Goal: Task Accomplishment & Management: Use online tool/utility

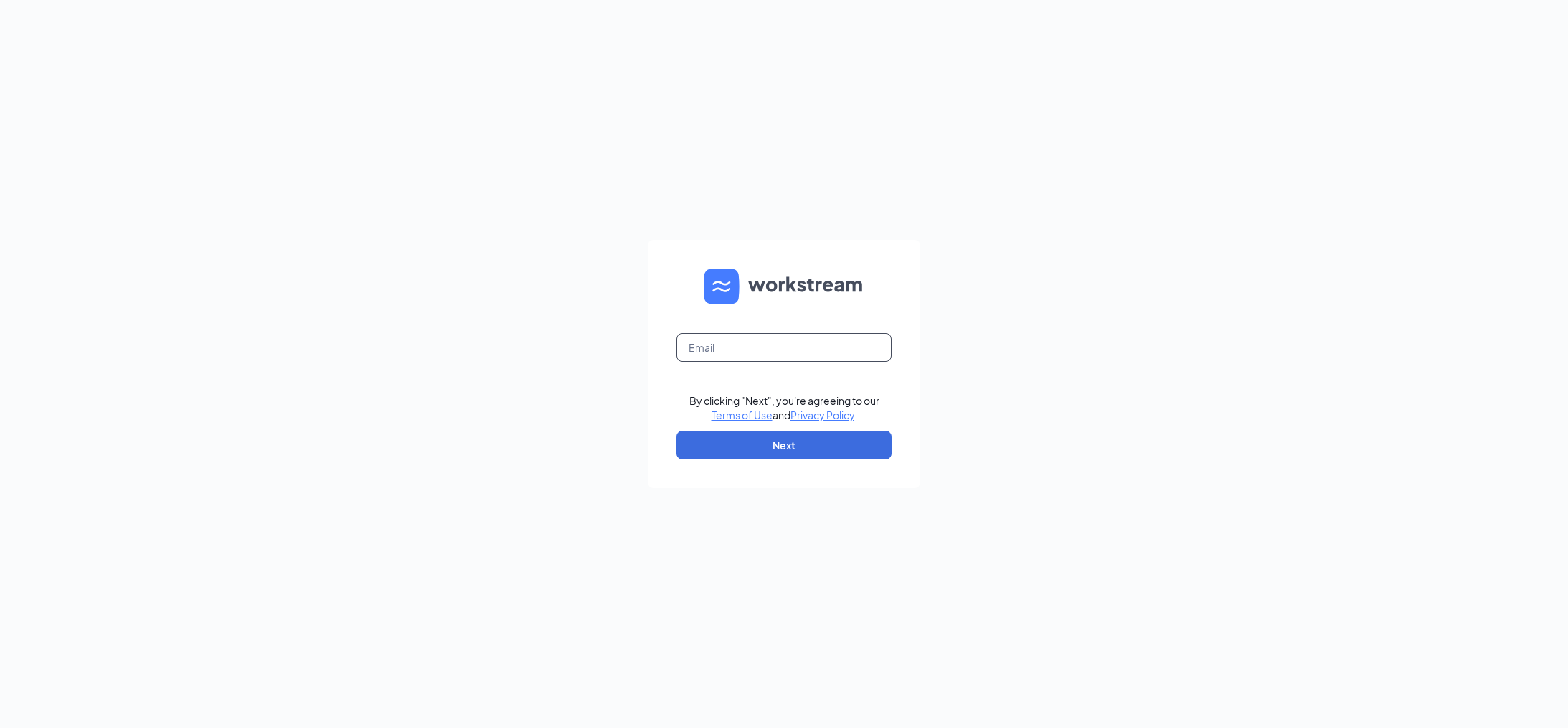
click at [728, 357] on input "text" at bounding box center [784, 347] width 216 height 28
type input "nickstrache@culvers.biz"
click at [761, 443] on button "Next" at bounding box center [784, 445] width 216 height 28
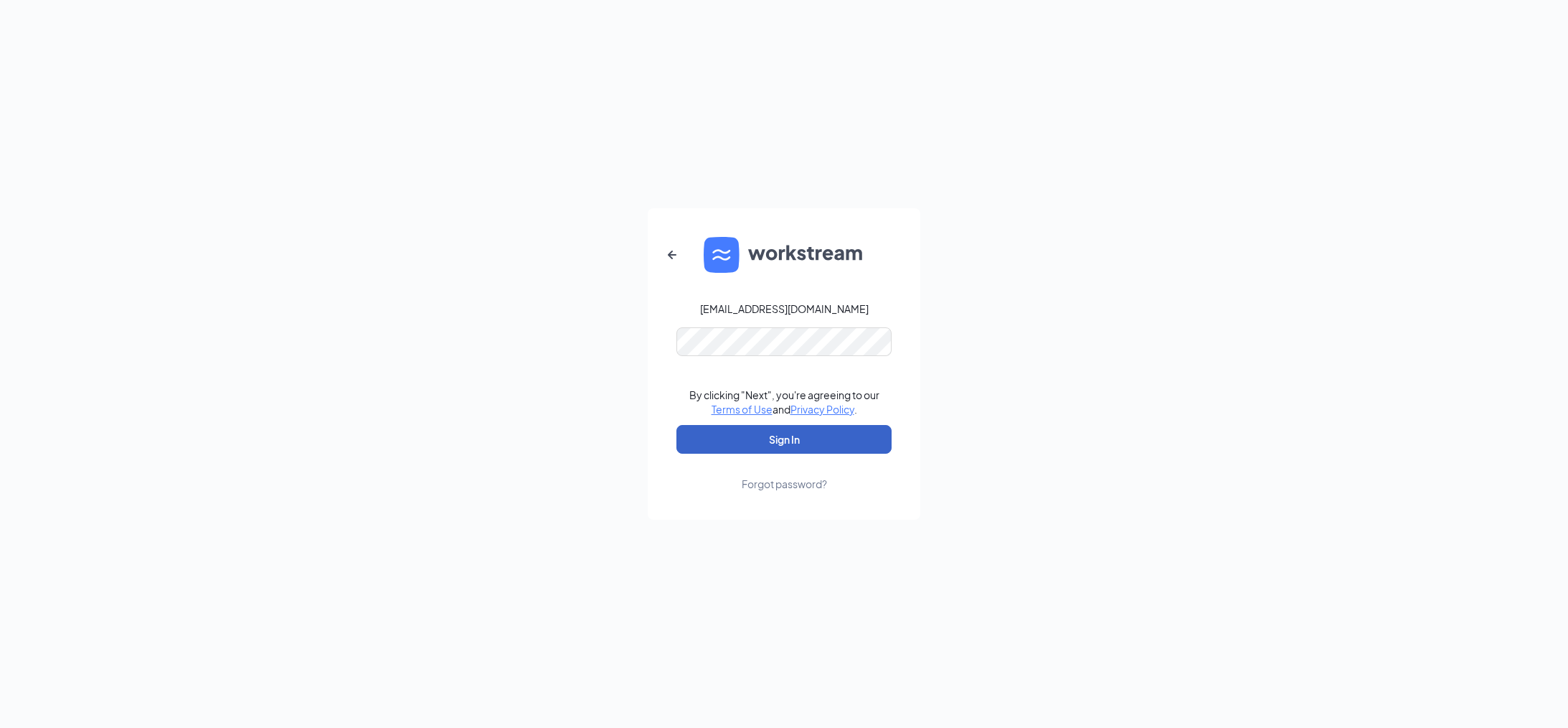
click at [803, 445] on button "Sign In" at bounding box center [784, 439] width 216 height 28
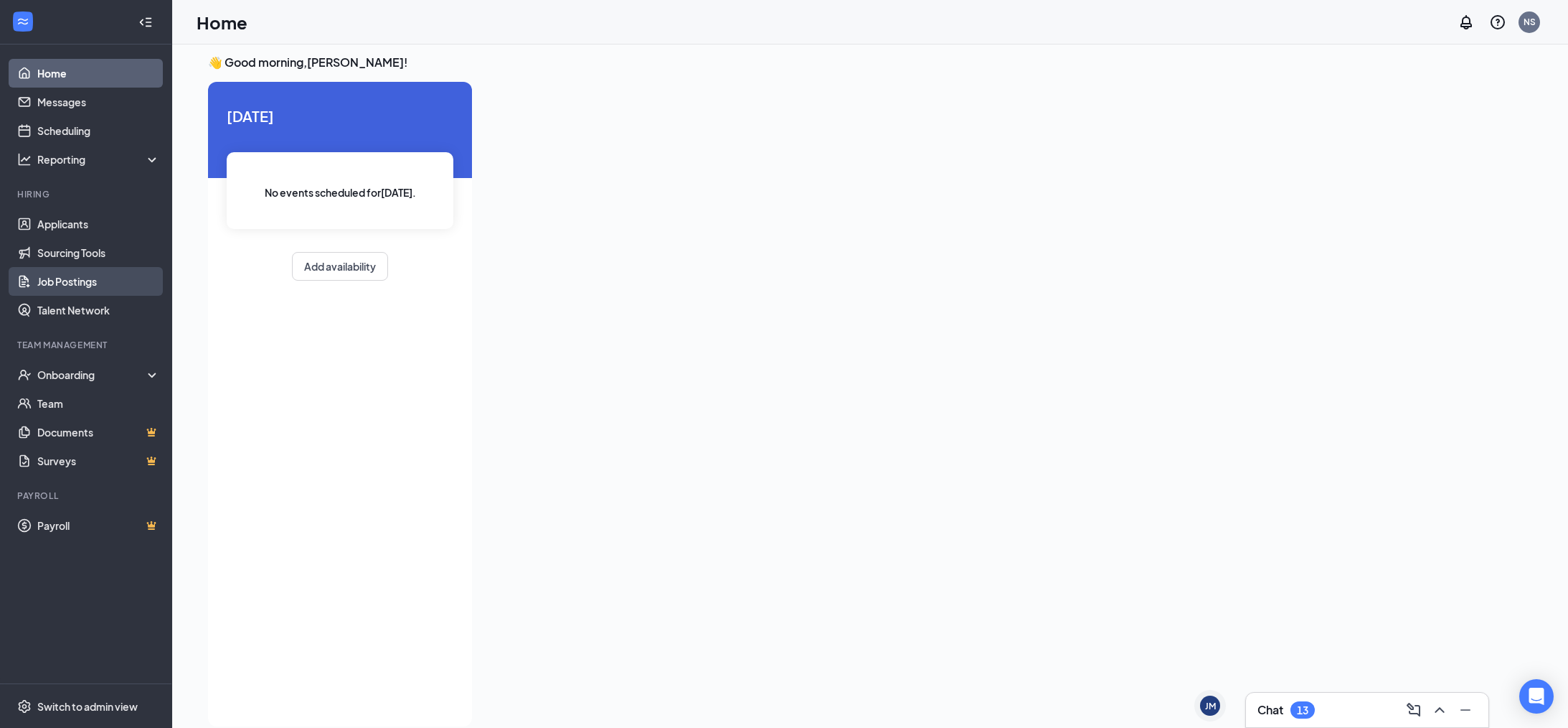
click at [85, 286] on link "Job Postings" at bounding box center [99, 281] width 123 height 28
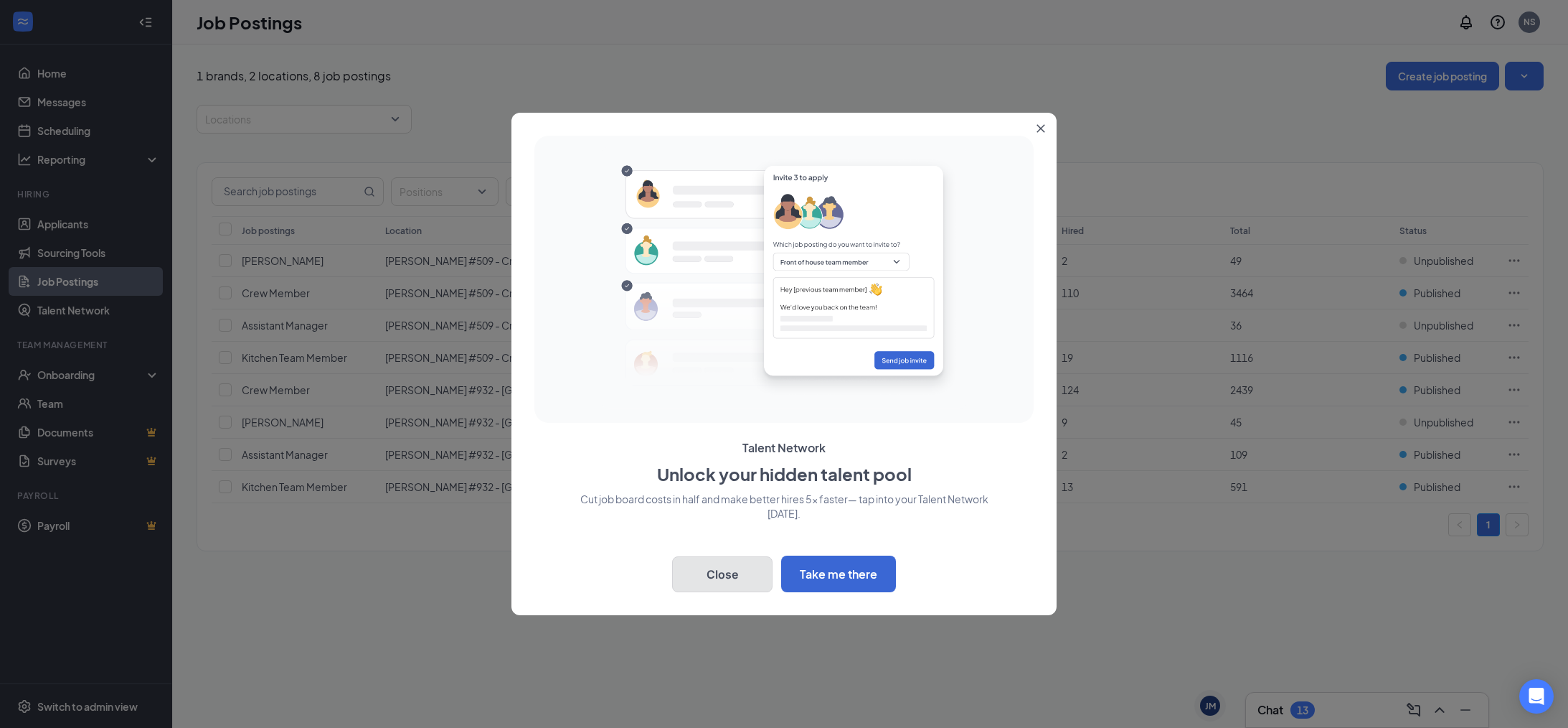
click at [739, 578] on button "Close" at bounding box center [723, 573] width 100 height 36
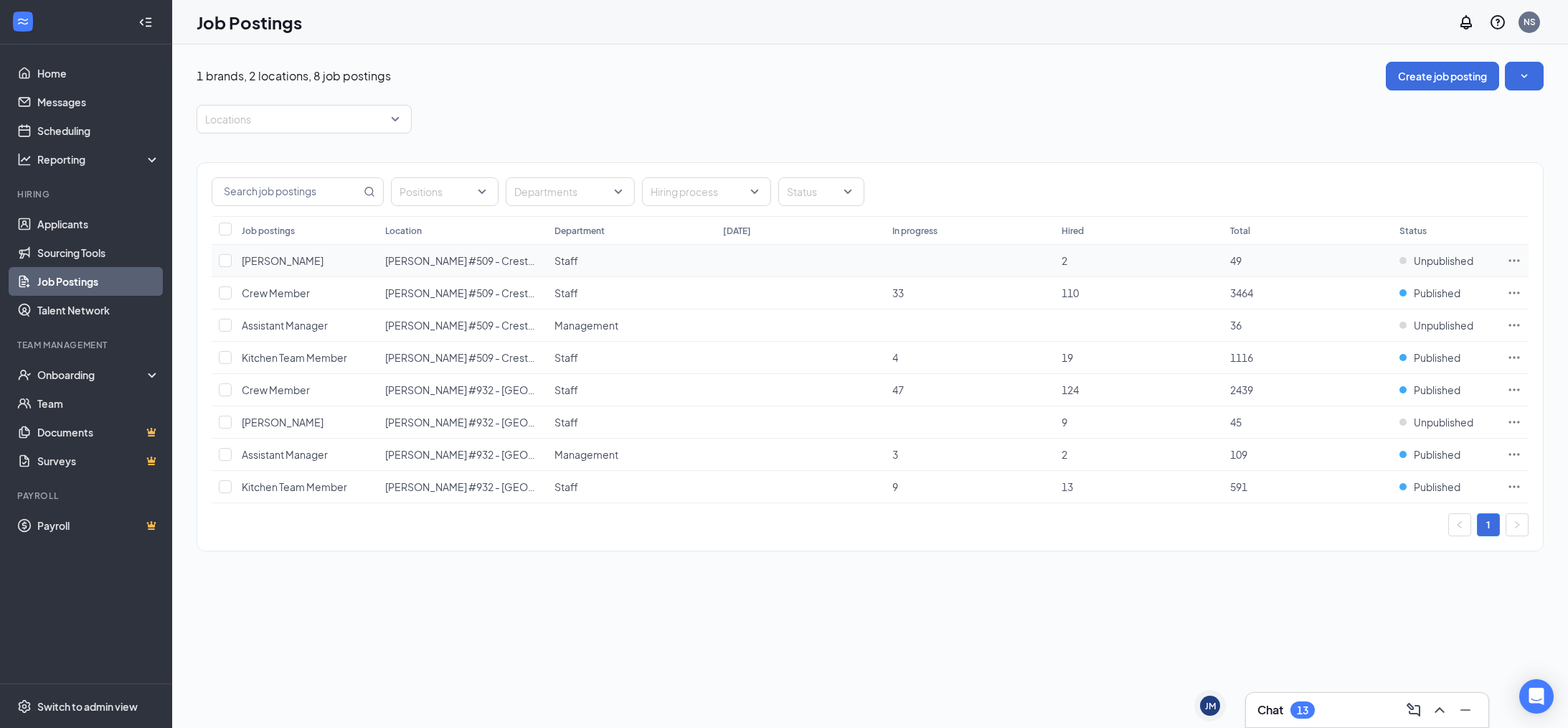
click at [317, 262] on td "[PERSON_NAME]" at bounding box center [307, 261] width 144 height 33
click at [74, 313] on link "Talent Network" at bounding box center [99, 310] width 123 height 28
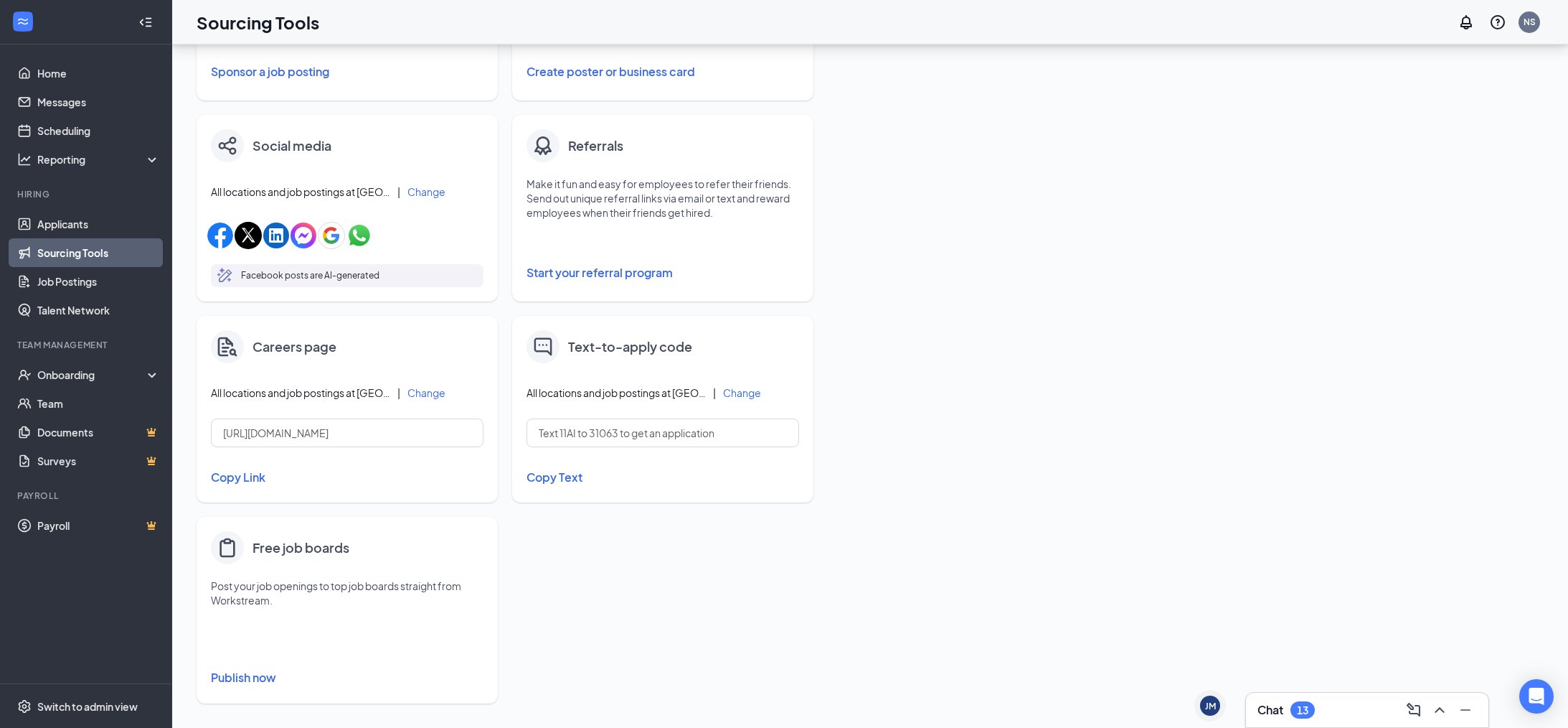
scroll to position [394, 0]
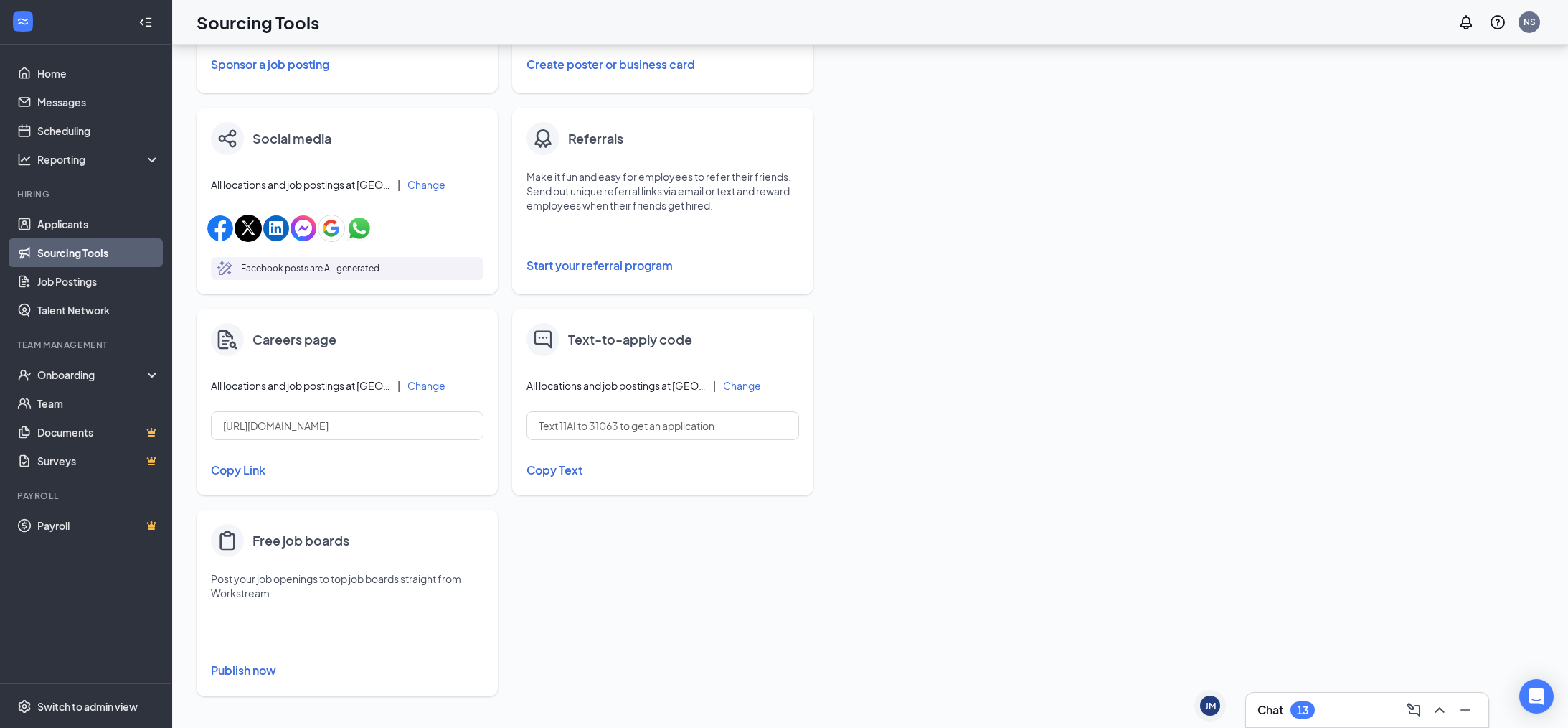
click at [271, 543] on h4 "Free job boards" at bounding box center [301, 541] width 97 height 20
click at [245, 668] on button "Publish now" at bounding box center [347, 669] width 272 height 23
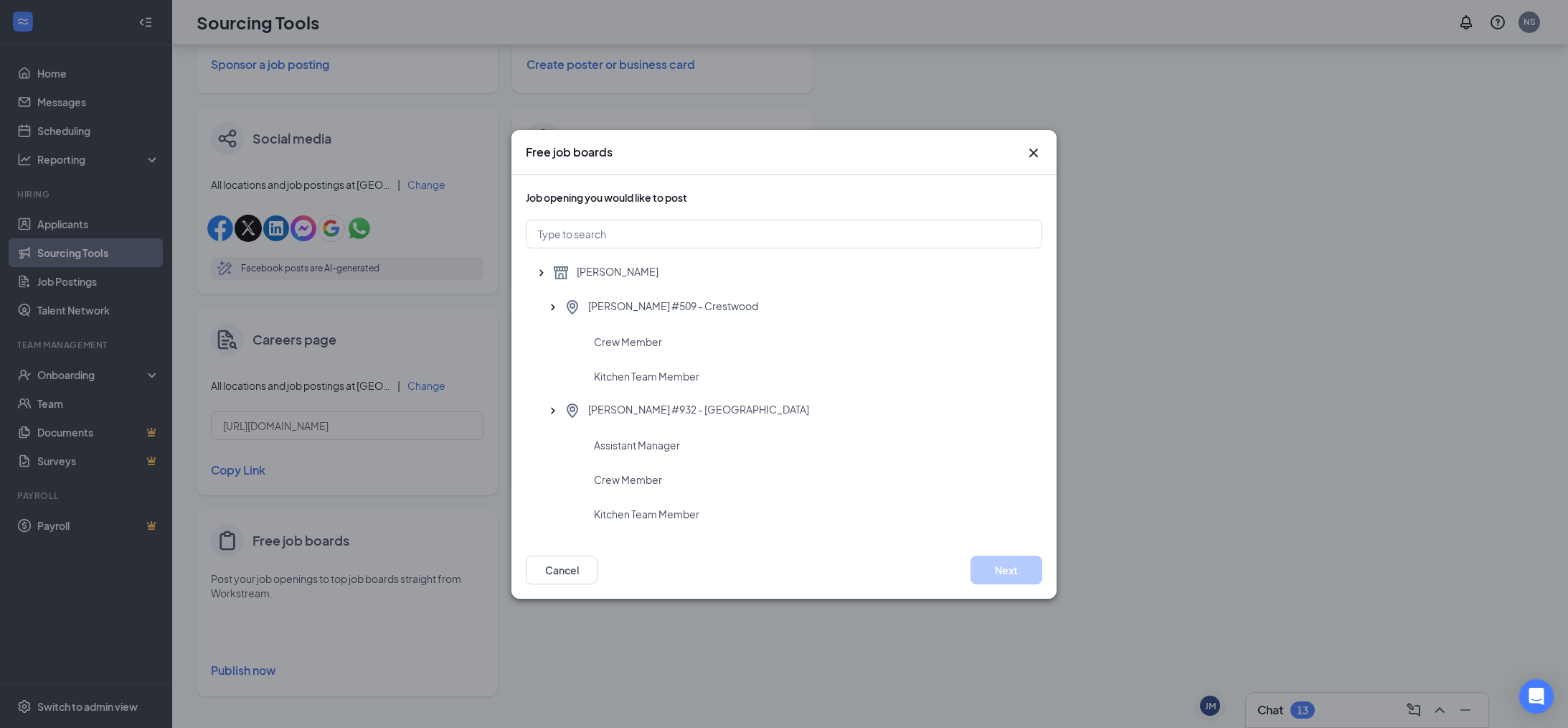
click at [1033, 148] on icon "Cross" at bounding box center [1033, 153] width 18 height 18
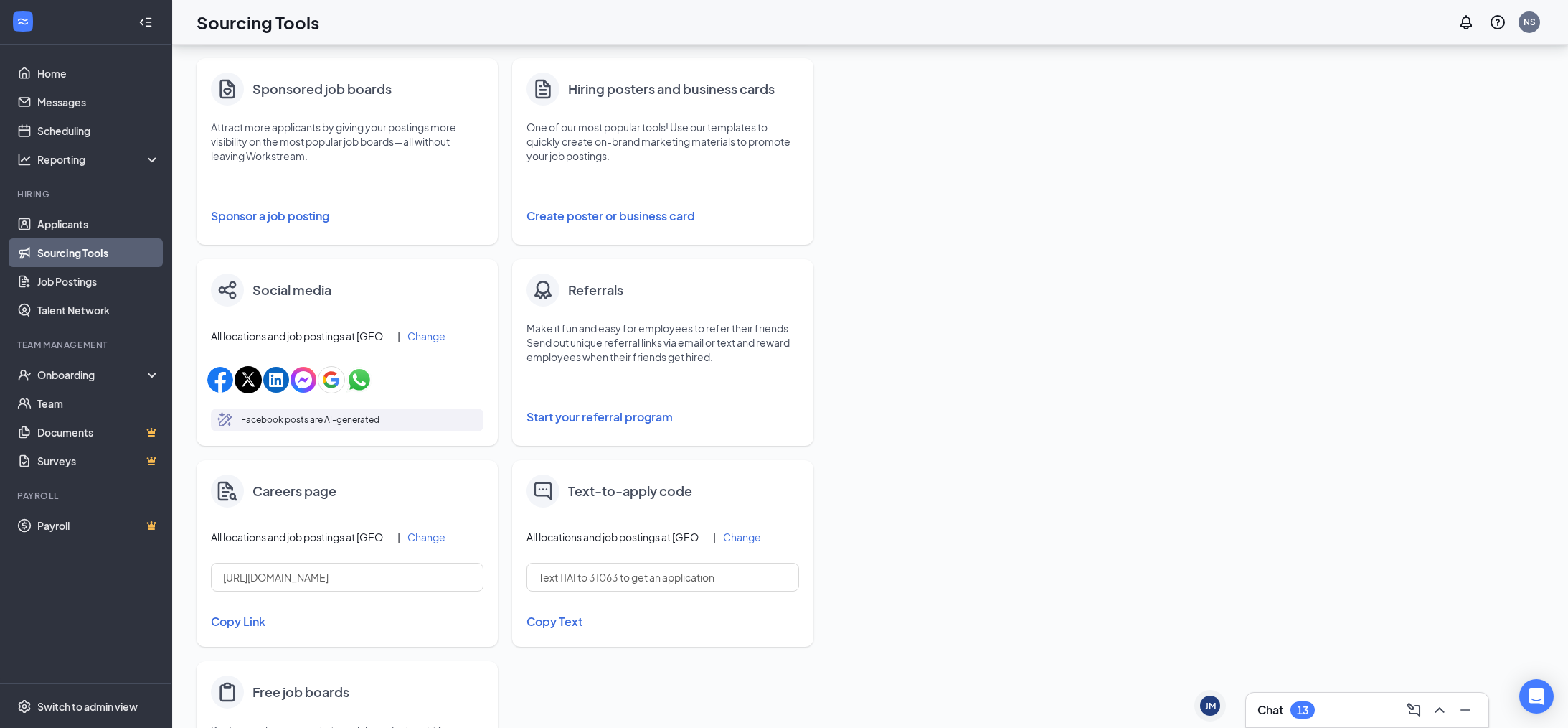
scroll to position [239, 0]
click at [436, 341] on button "Change" at bounding box center [427, 339] width 38 height 10
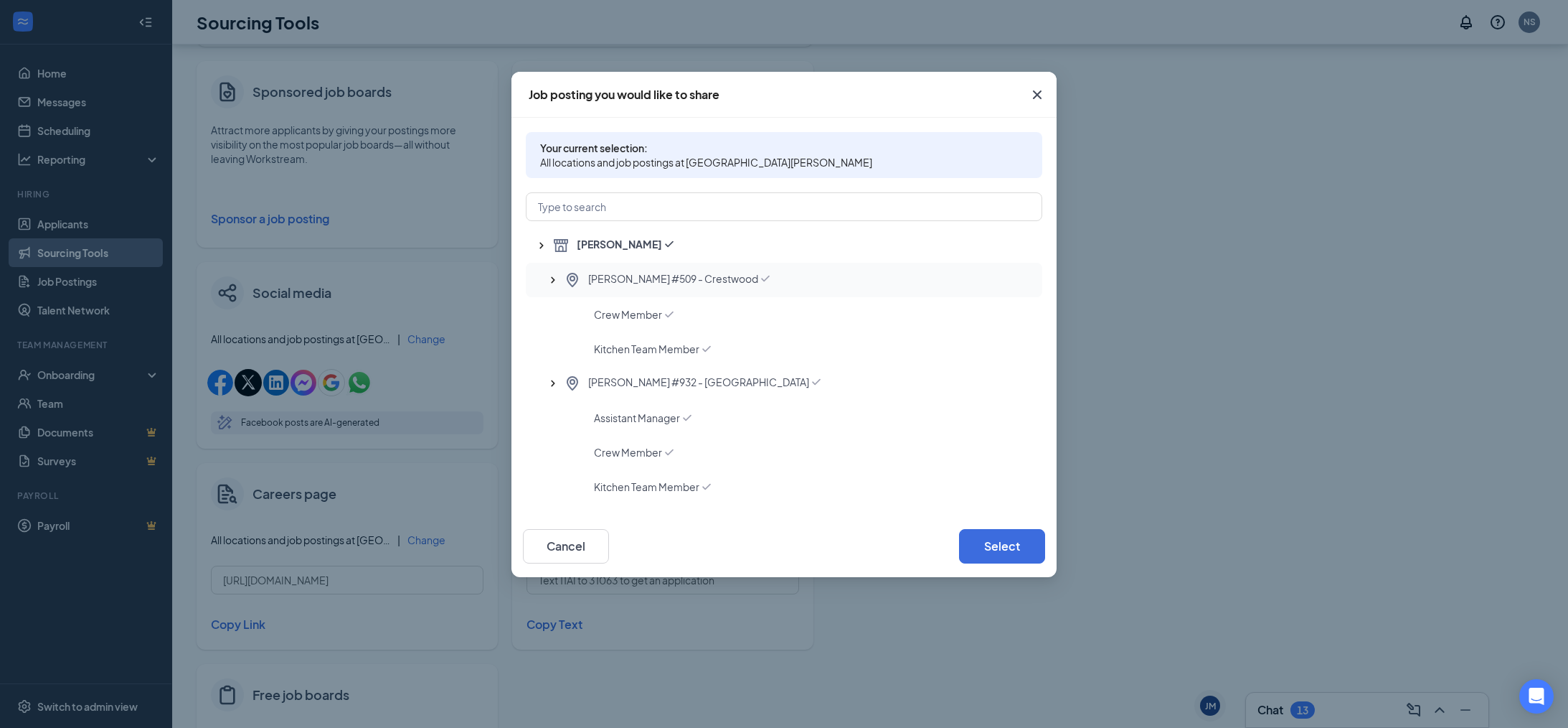
scroll to position [13, 0]
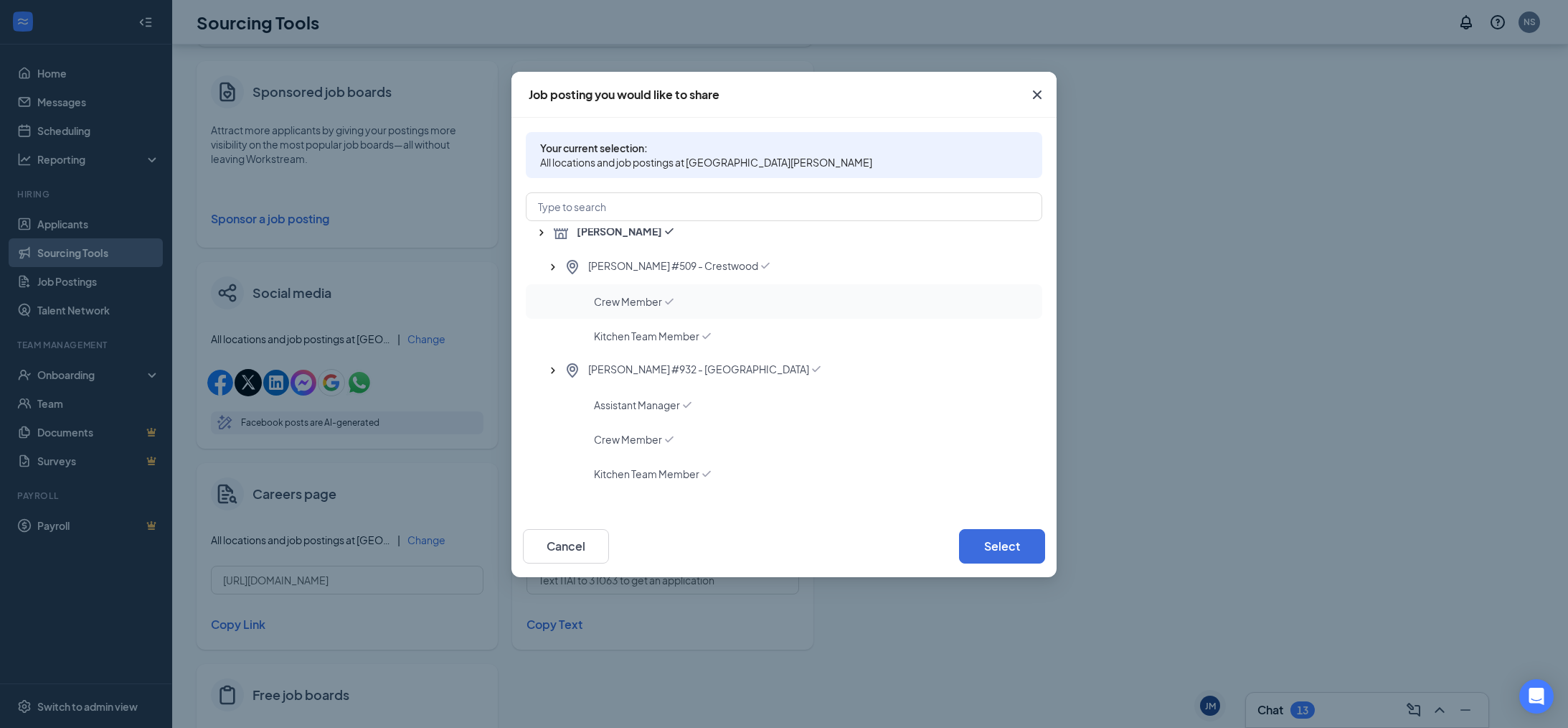
click at [657, 308] on span "Crew Member" at bounding box center [628, 301] width 69 height 14
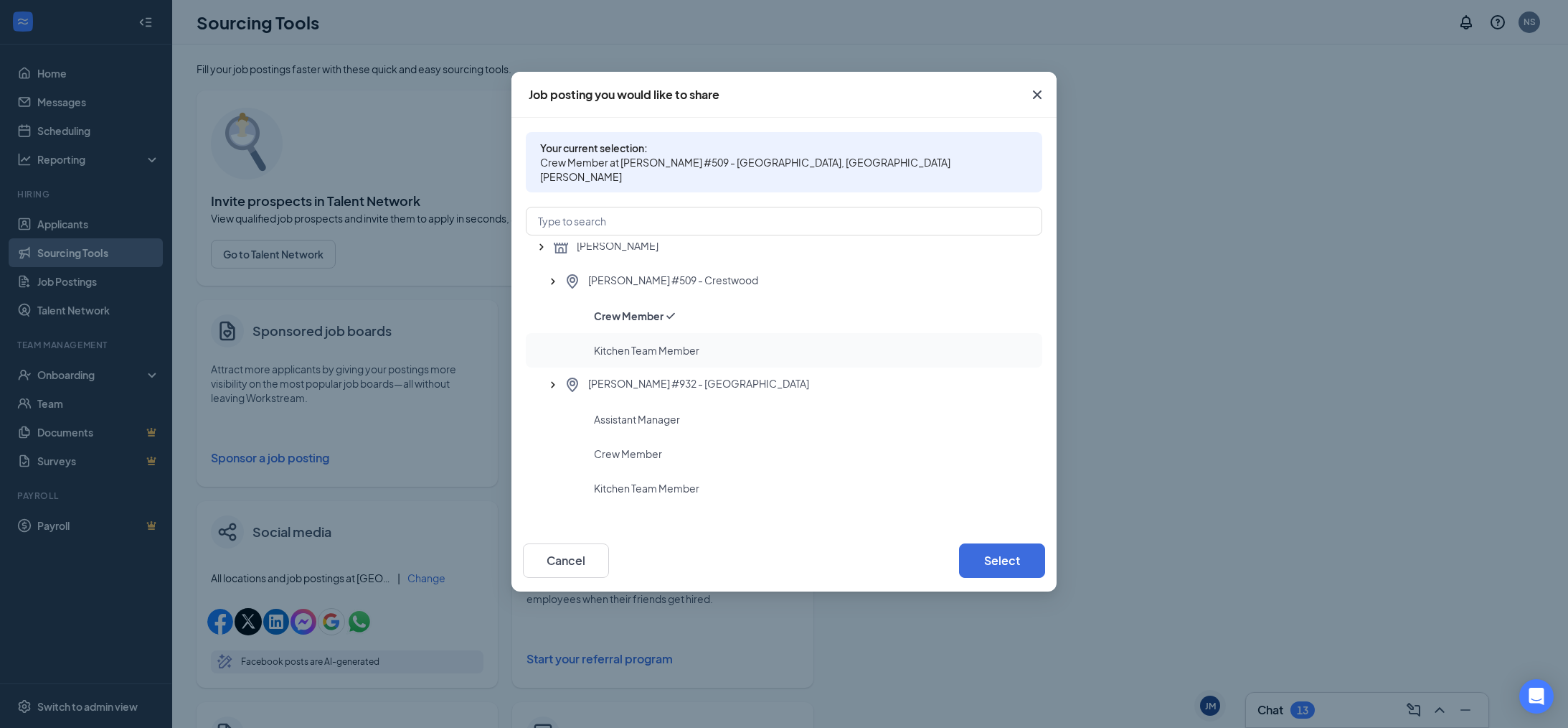
scroll to position [0, 0]
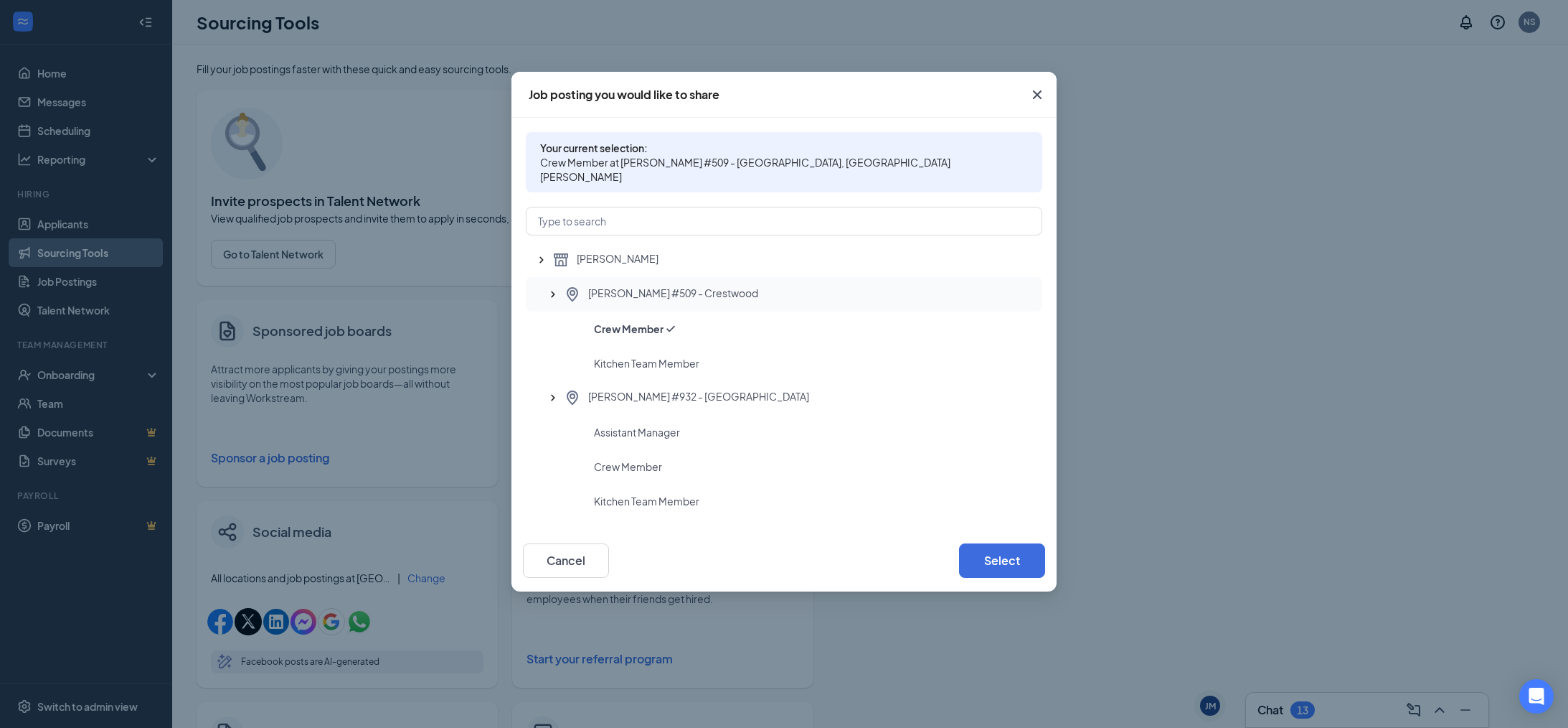
click at [665, 290] on div "[PERSON_NAME] #509 - Crestwood" at bounding box center [784, 293] width 516 height 34
click at [991, 552] on button "Select" at bounding box center [1002, 560] width 86 height 34
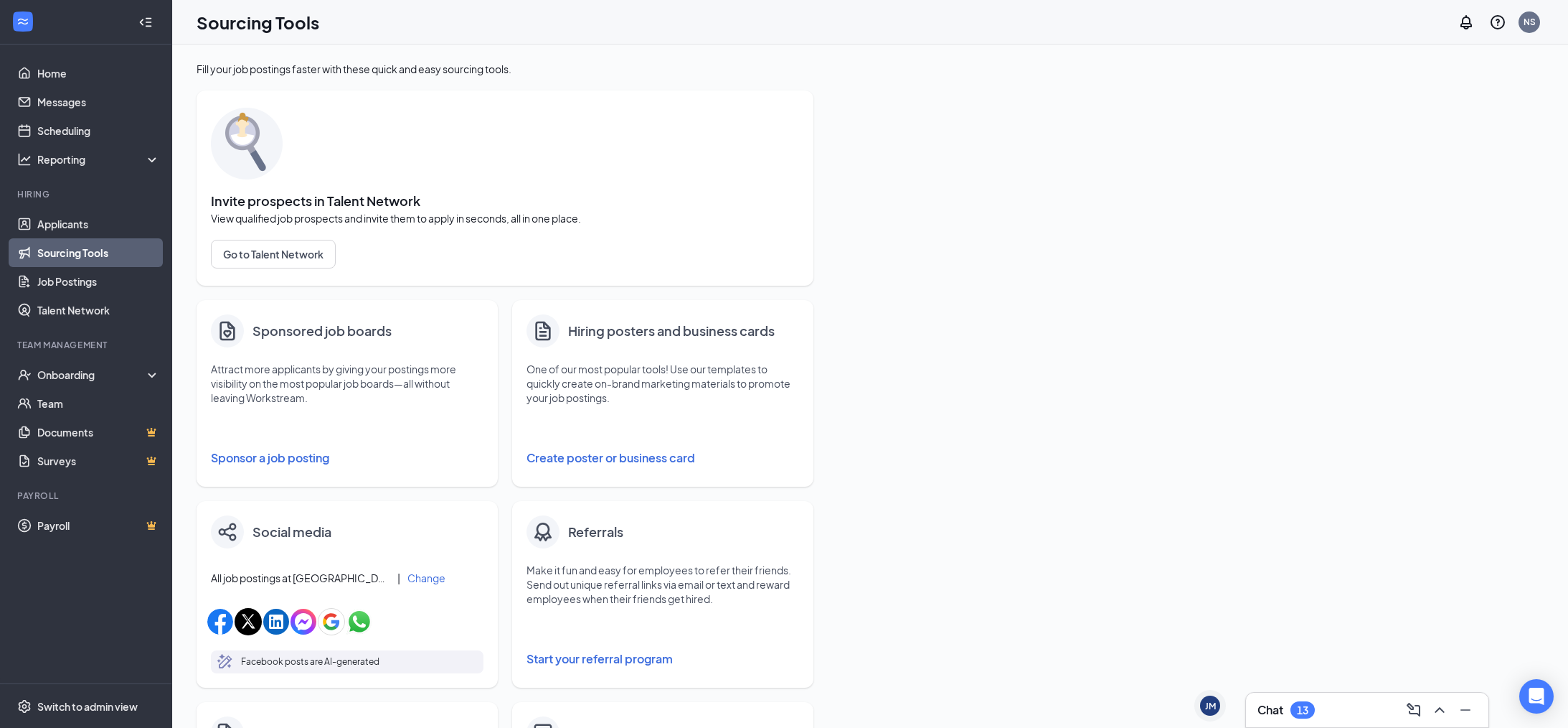
click at [290, 311] on div "Sponsored job boards Attract more applicants by giving your postings more visib…" at bounding box center [347, 393] width 302 height 186
click at [277, 466] on button "Sponsor a job posting" at bounding box center [347, 458] width 272 height 28
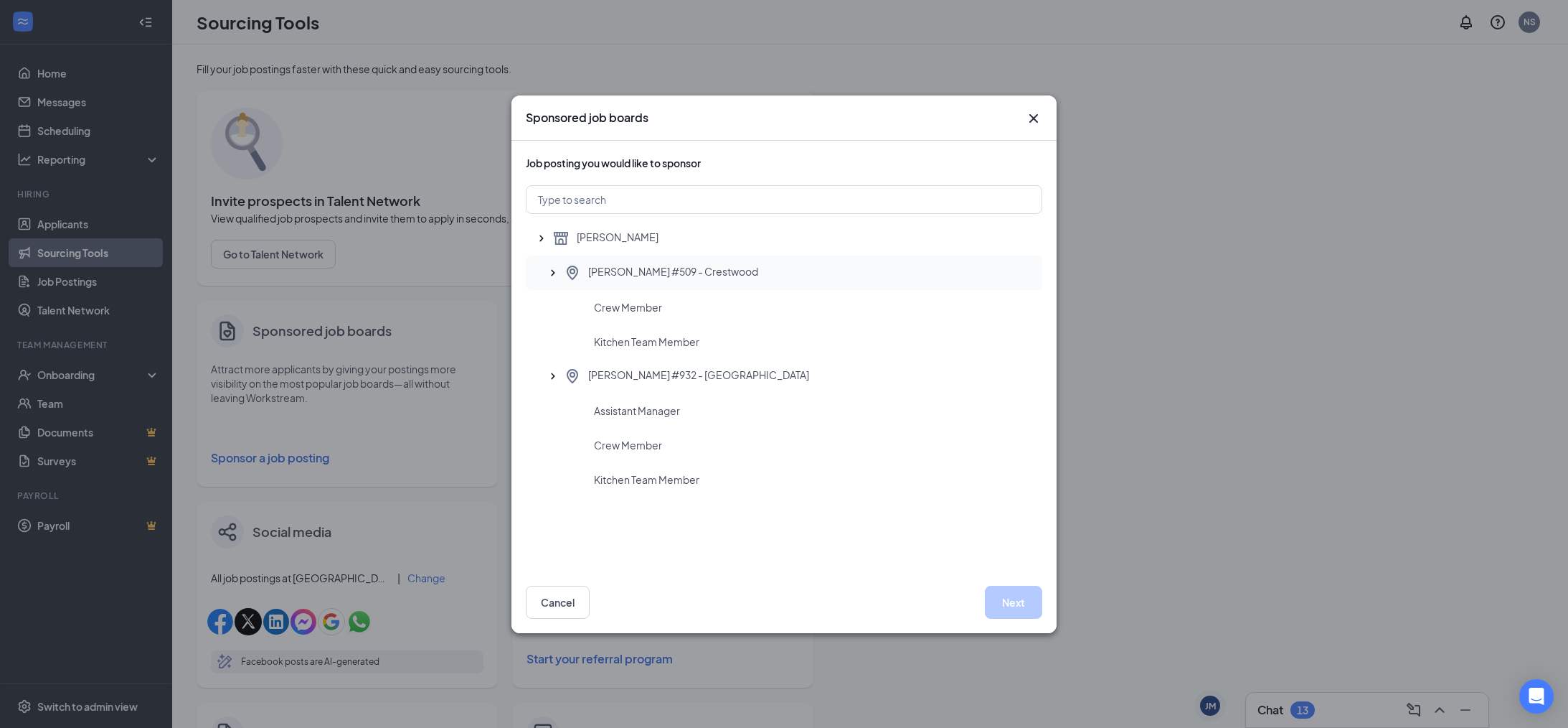
click at [642, 274] on span "[PERSON_NAME] #509 - Crestwood" at bounding box center [673, 272] width 170 height 18
click at [996, 595] on button "Next" at bounding box center [1013, 602] width 58 height 33
click at [1012, 594] on button "Next" at bounding box center [1013, 602] width 58 height 33
click at [1030, 115] on icon "Cross" at bounding box center [1033, 118] width 8 height 8
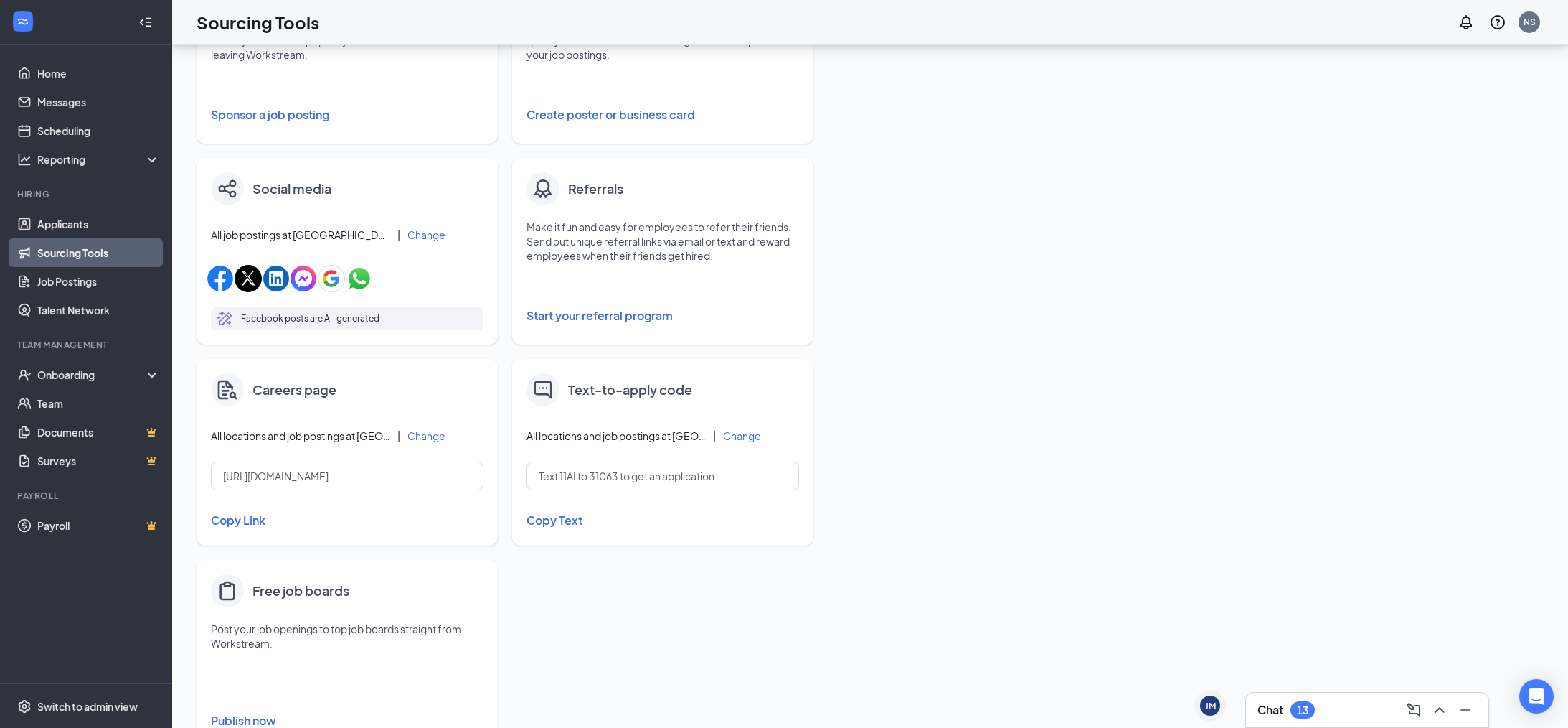
scroll to position [394, 0]
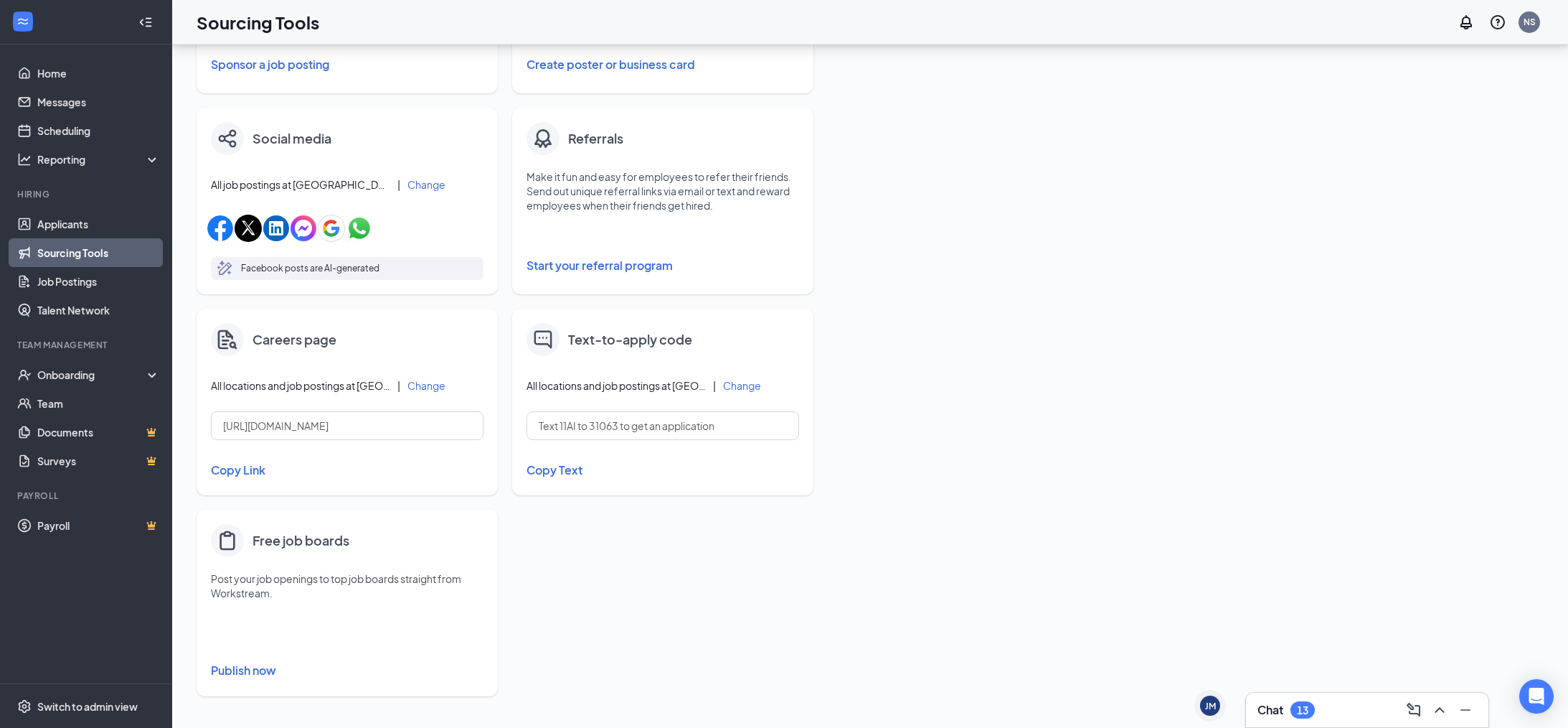
click at [408, 383] on button "Change" at bounding box center [427, 385] width 38 height 10
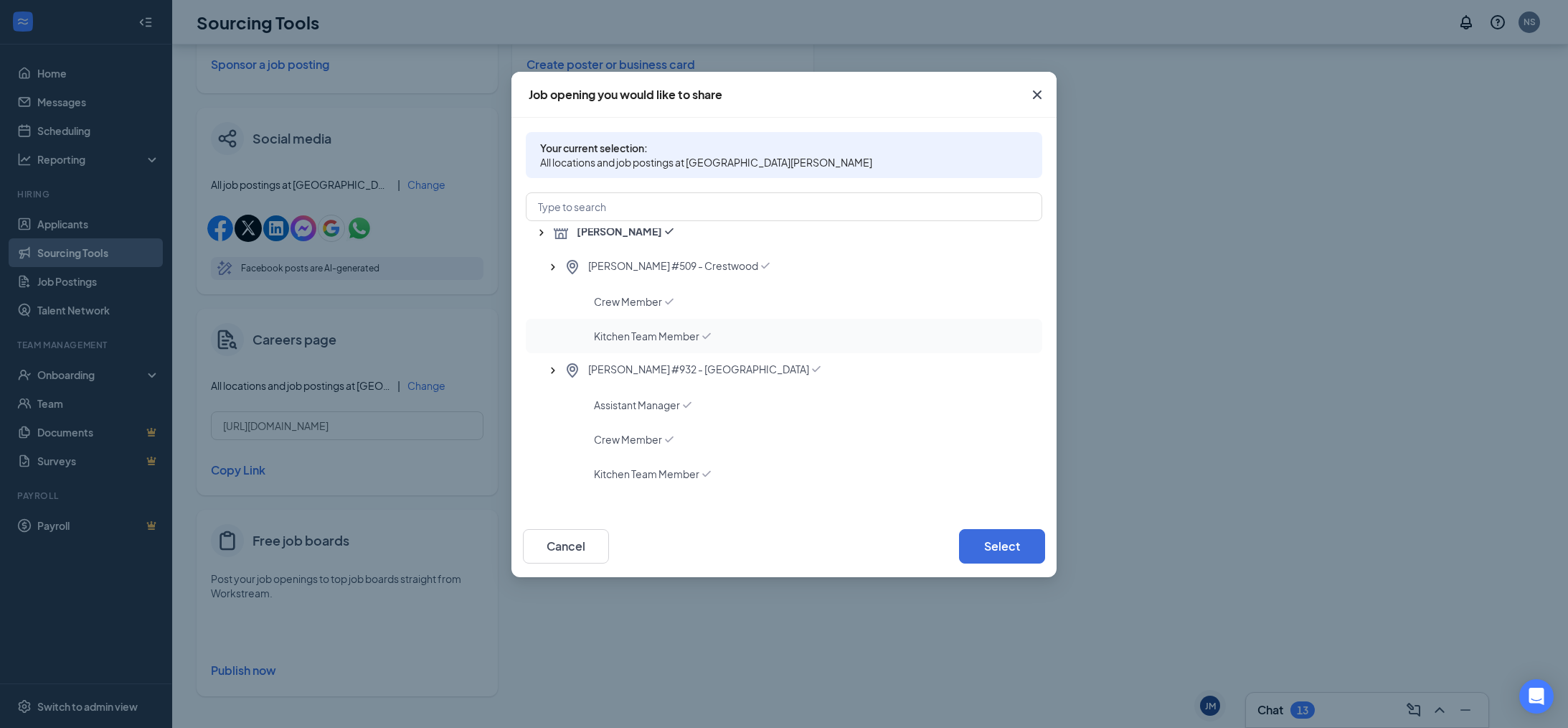
scroll to position [0, 0]
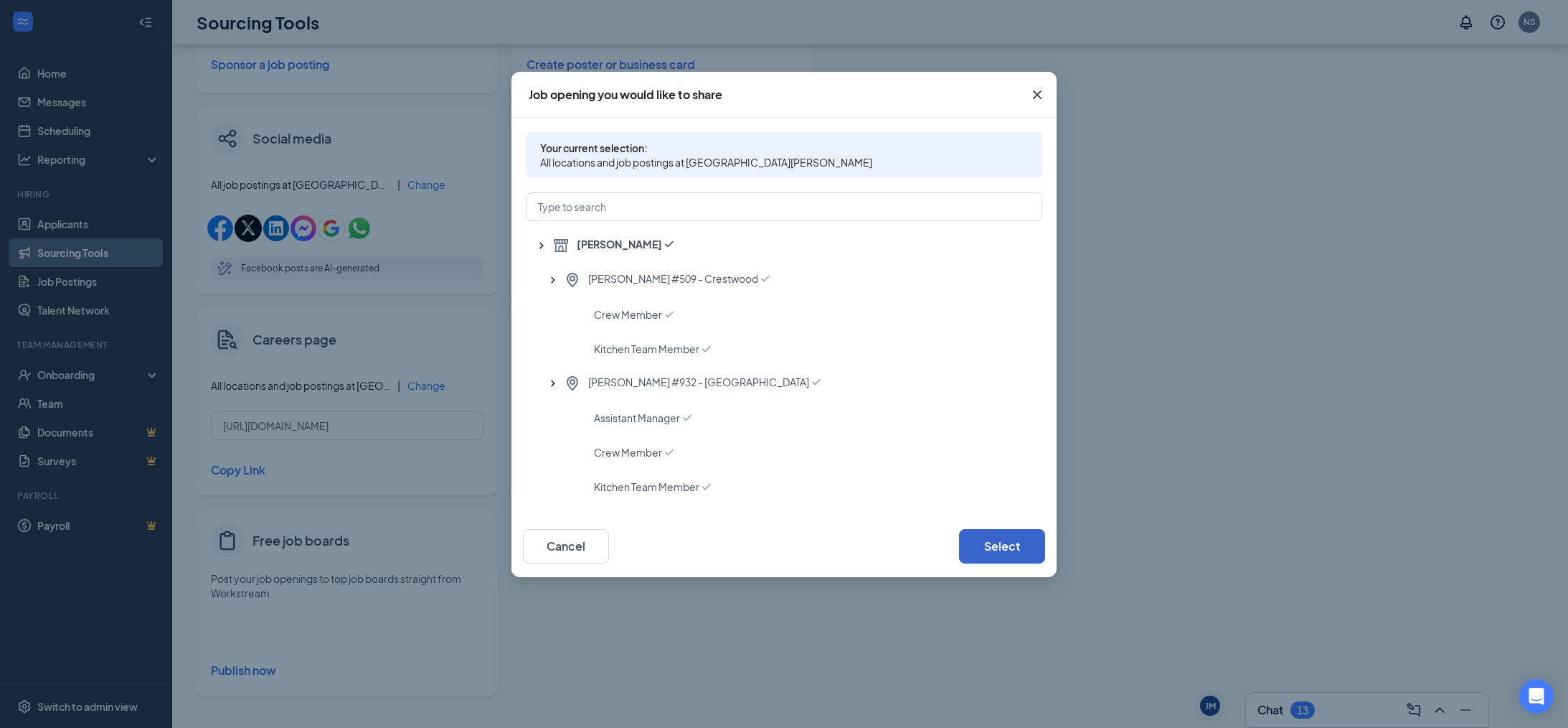
click at [1020, 551] on button "Select" at bounding box center [1002, 546] width 86 height 34
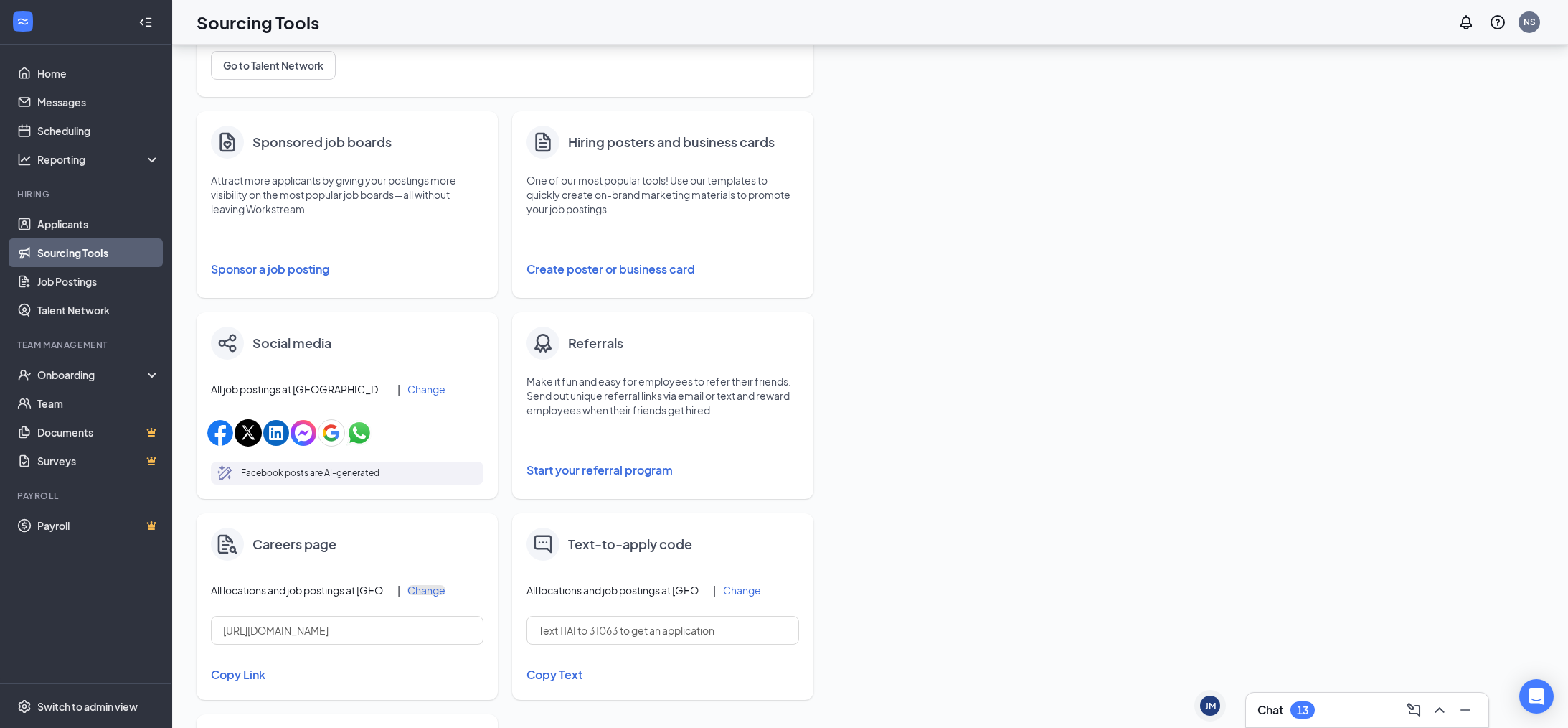
scroll to position [394, 0]
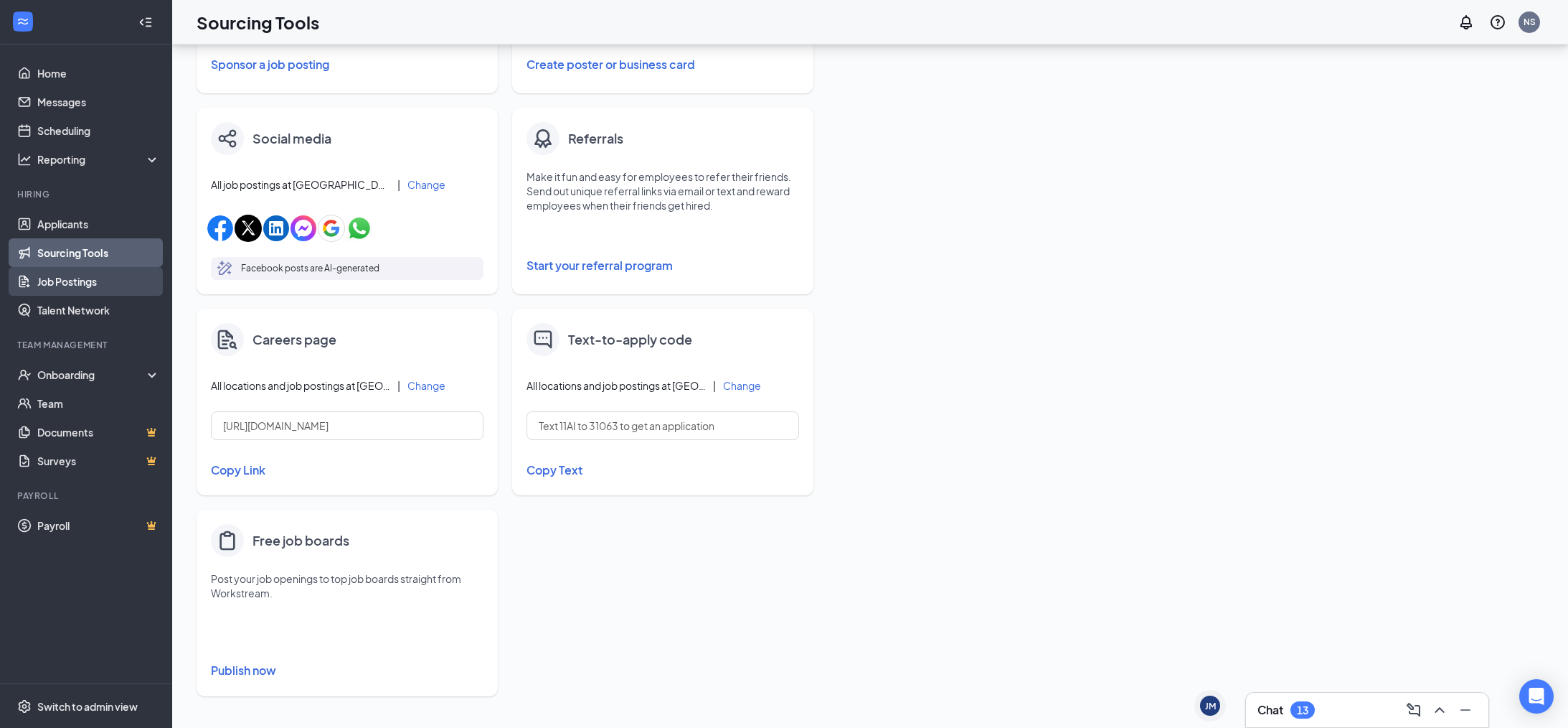
click at [69, 287] on link "Job Postings" at bounding box center [99, 281] width 123 height 28
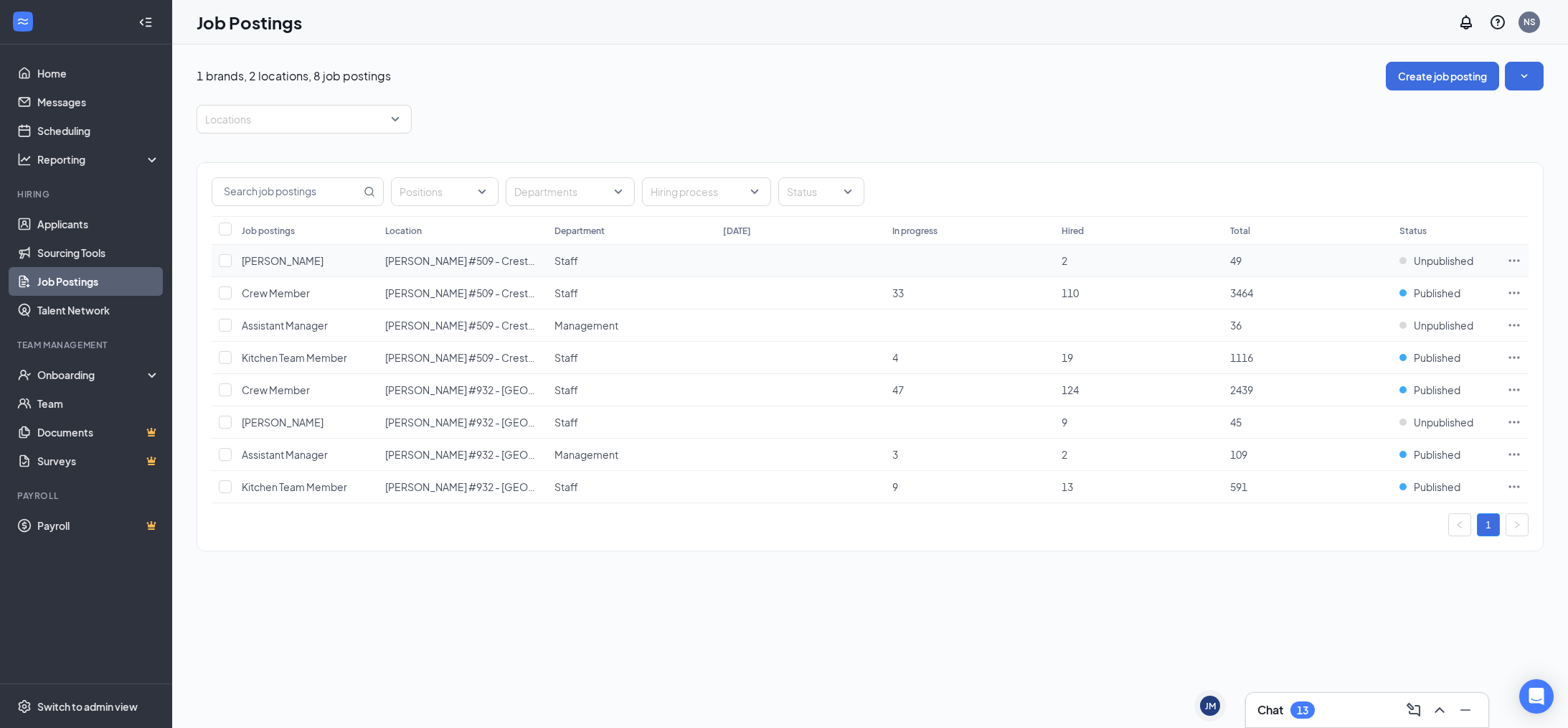
click at [292, 254] on td "[PERSON_NAME]" at bounding box center [307, 261] width 144 height 33
click at [396, 257] on span "[PERSON_NAME] #509 - Crestwood" at bounding box center [470, 260] width 170 height 13
click at [423, 292] on span "[PERSON_NAME] #509 - Crestwood" at bounding box center [470, 293] width 170 height 13
click at [1459, 297] on span "Published" at bounding box center [1437, 293] width 47 height 14
click at [870, 384] on td at bounding box center [800, 389] width 170 height 33
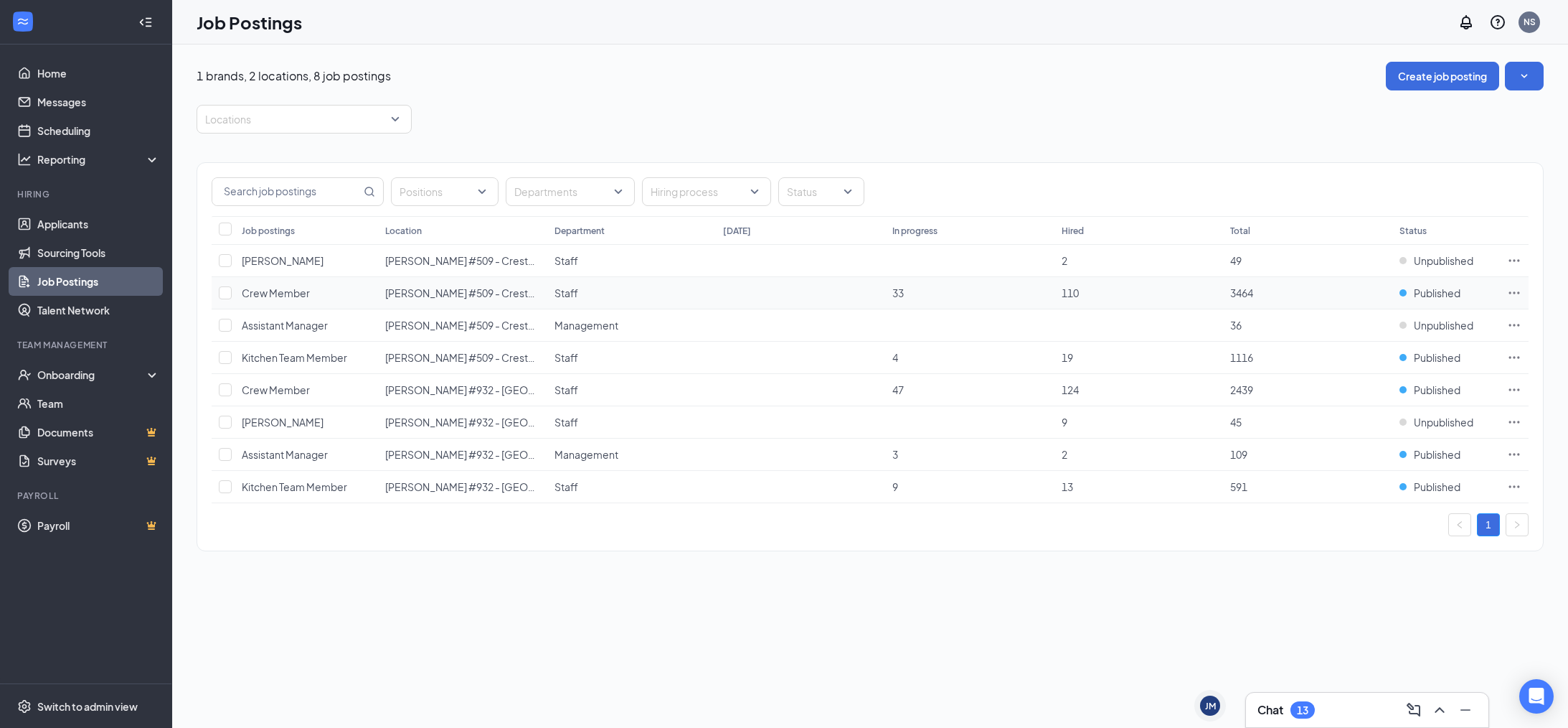
click at [1520, 293] on icon "Ellipses" at bounding box center [1514, 293] width 14 height 14
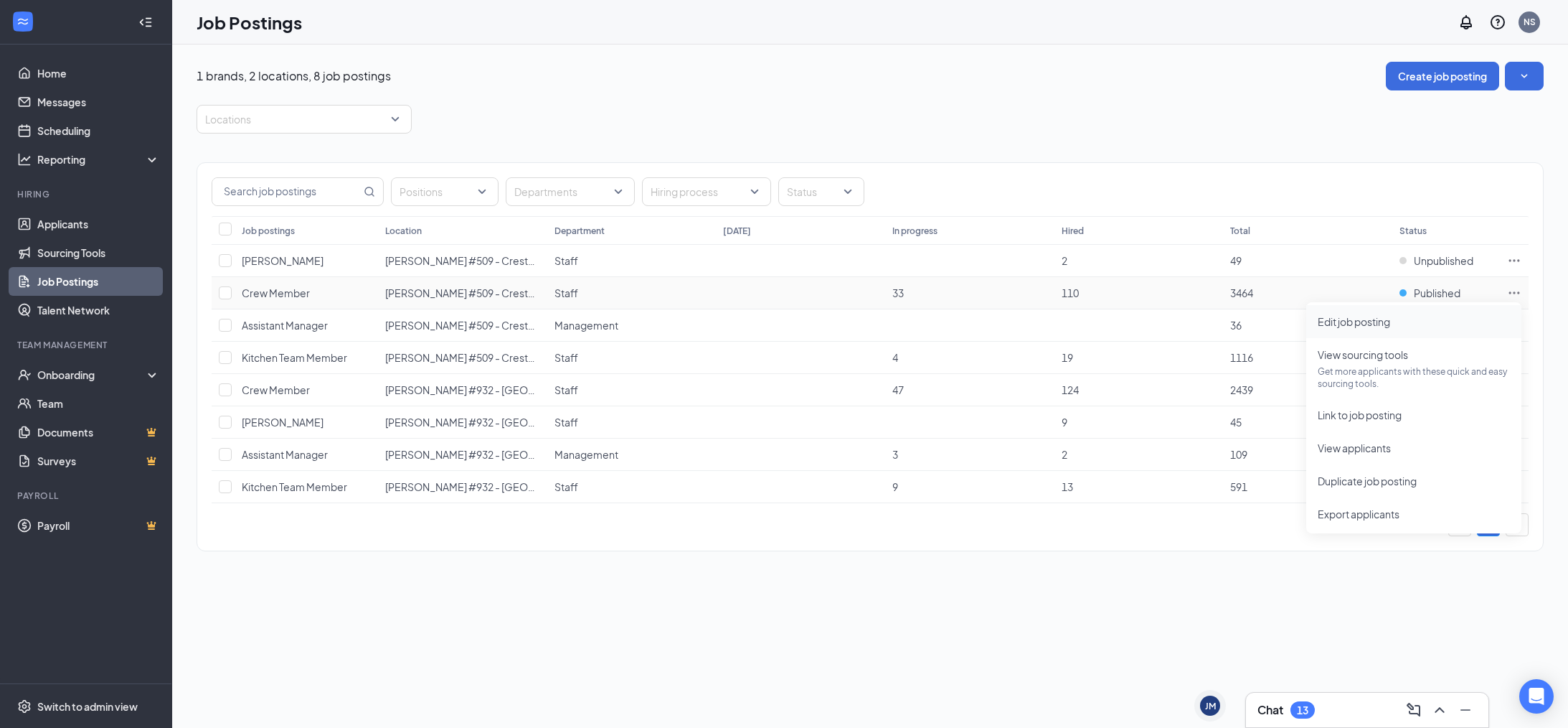
click at [1371, 328] on span "Edit job posting" at bounding box center [1413, 321] width 192 height 16
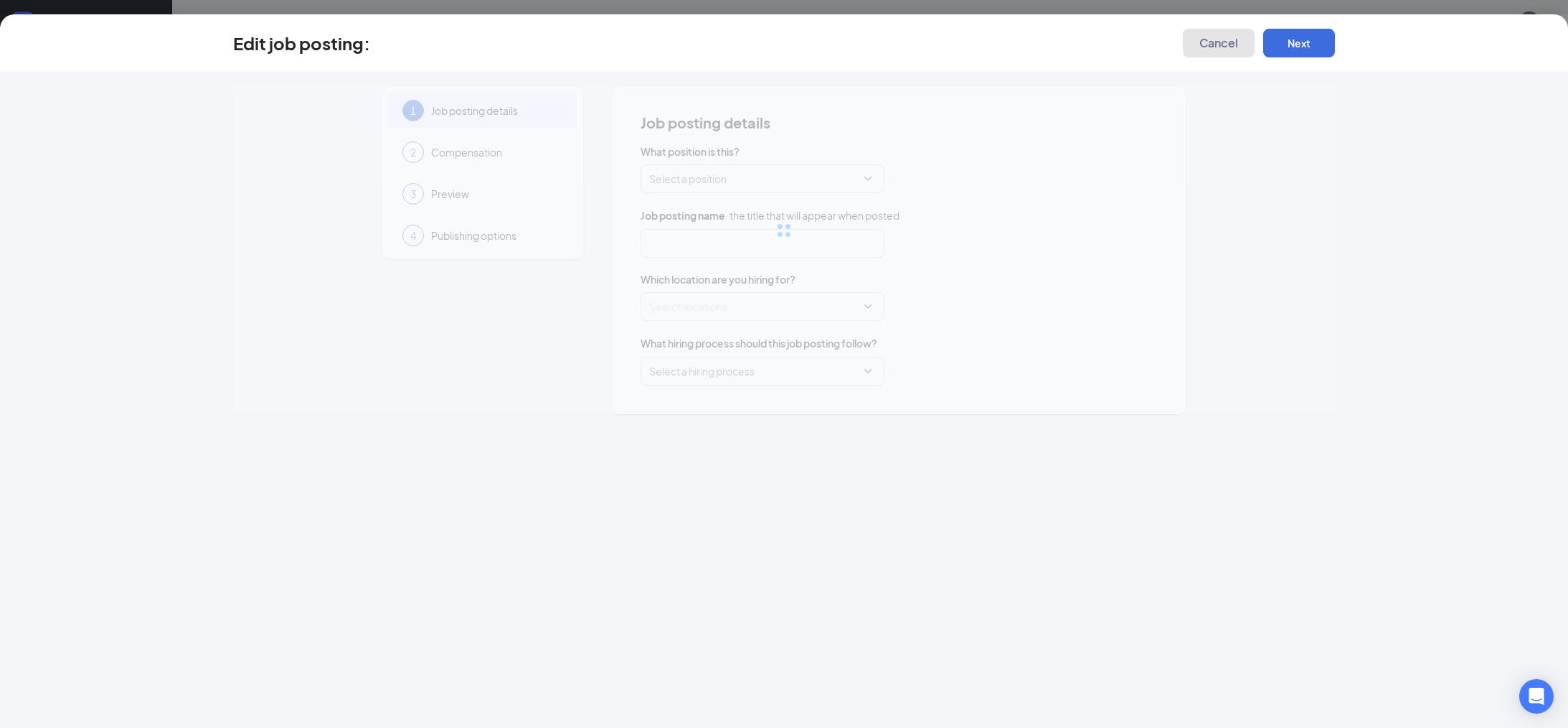
click at [1208, 38] on span "Cancel" at bounding box center [1219, 43] width 38 height 14
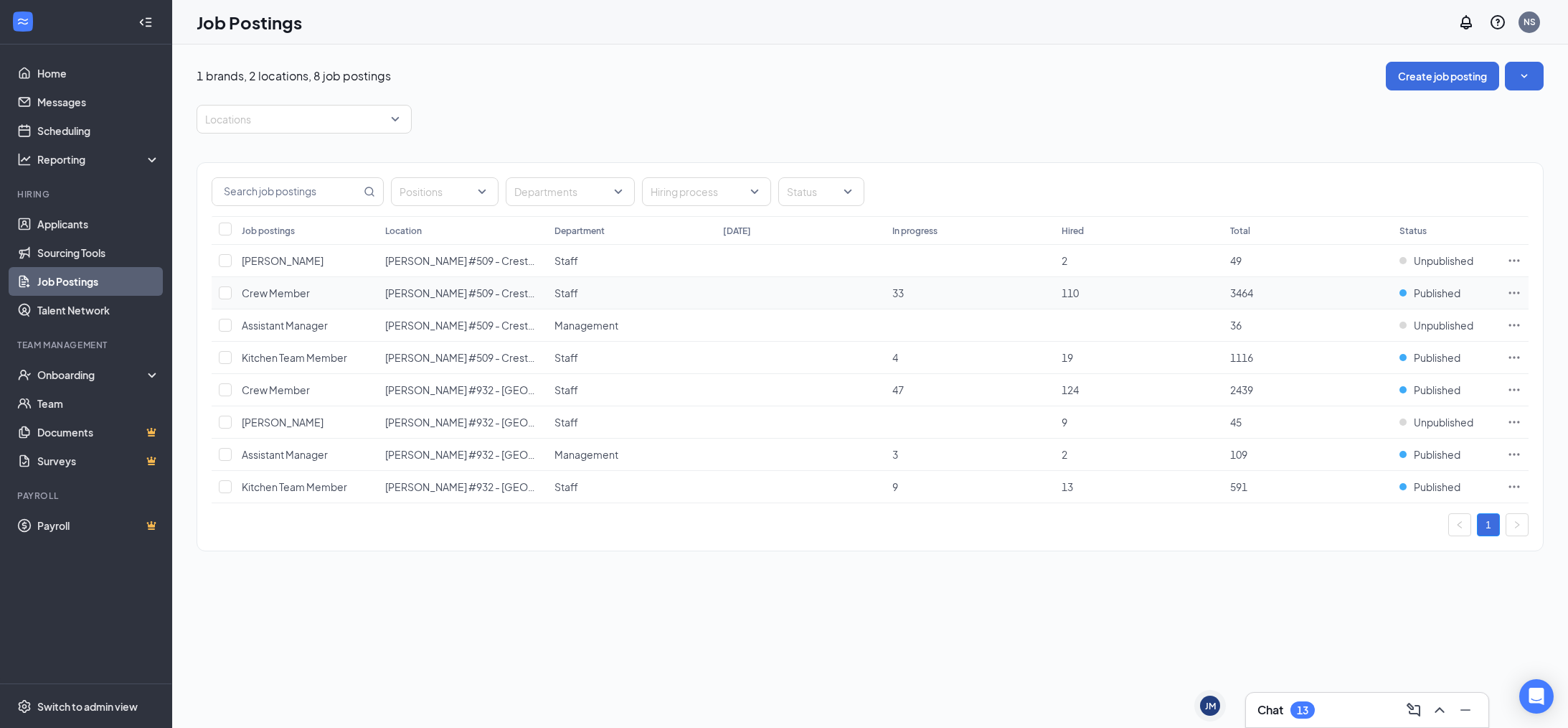
click at [1514, 288] on icon "Ellipses" at bounding box center [1514, 293] width 14 height 14
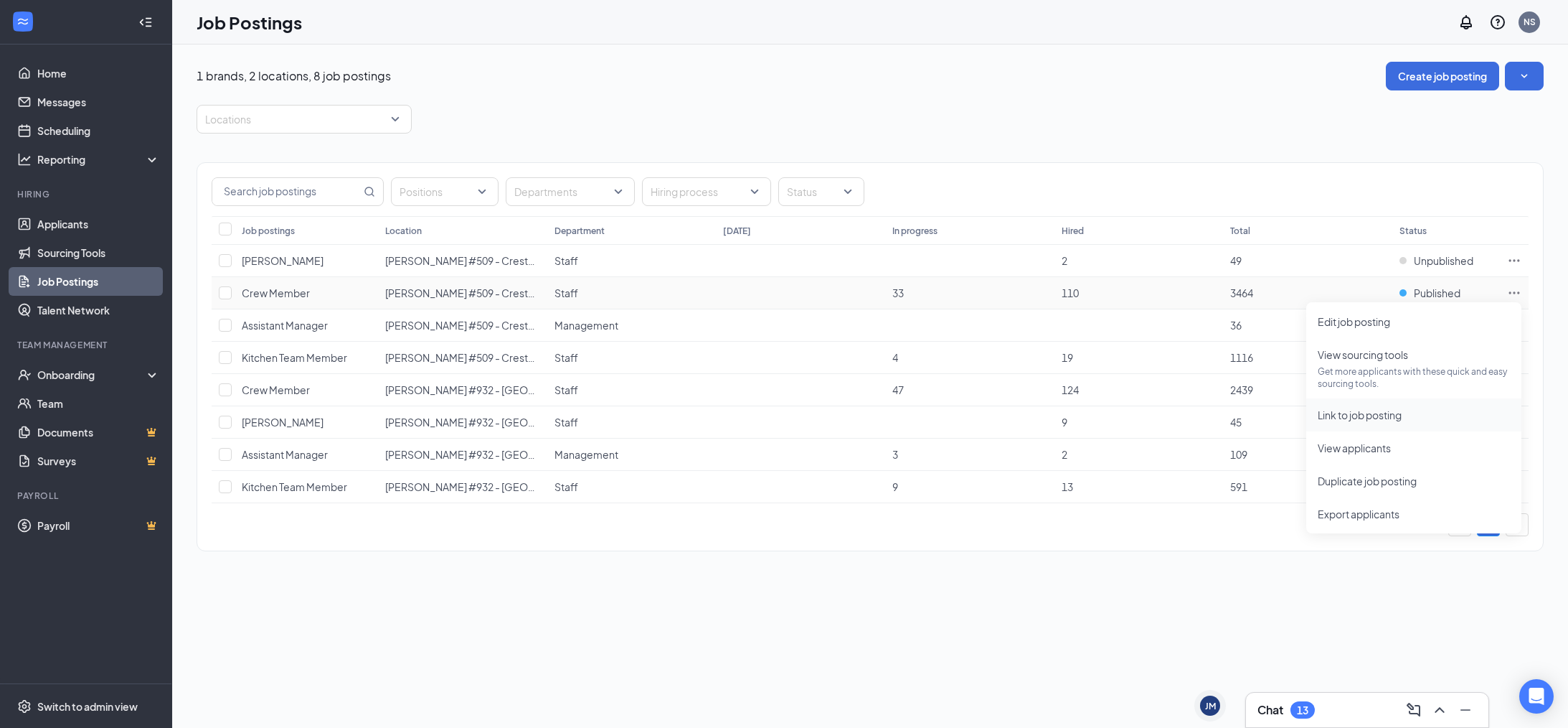
click at [1382, 413] on span "Link to job posting" at bounding box center [1359, 415] width 84 height 13
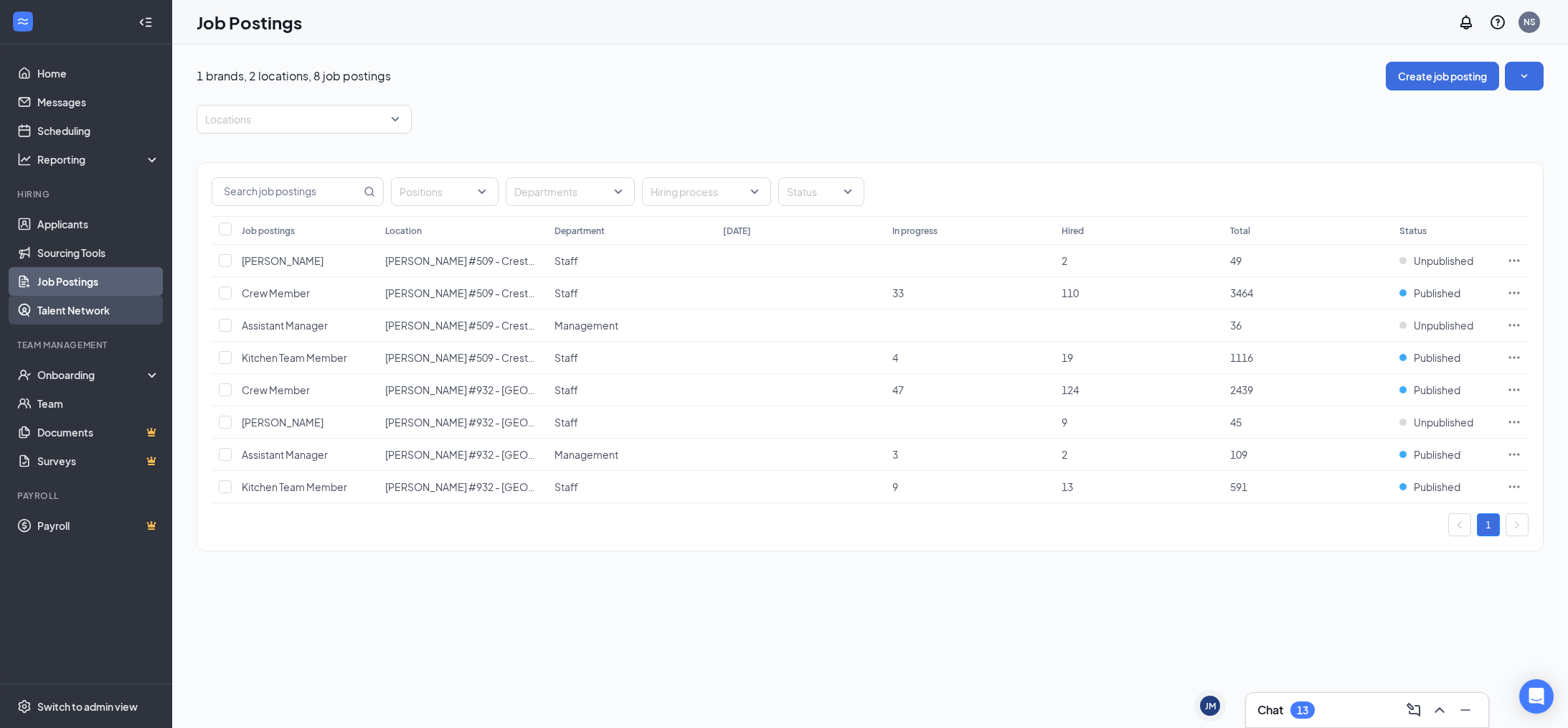
click at [70, 313] on link "Talent Network" at bounding box center [99, 310] width 123 height 28
click at [1530, 74] on icon "SmallChevronDown" at bounding box center [1524, 75] width 14 height 14
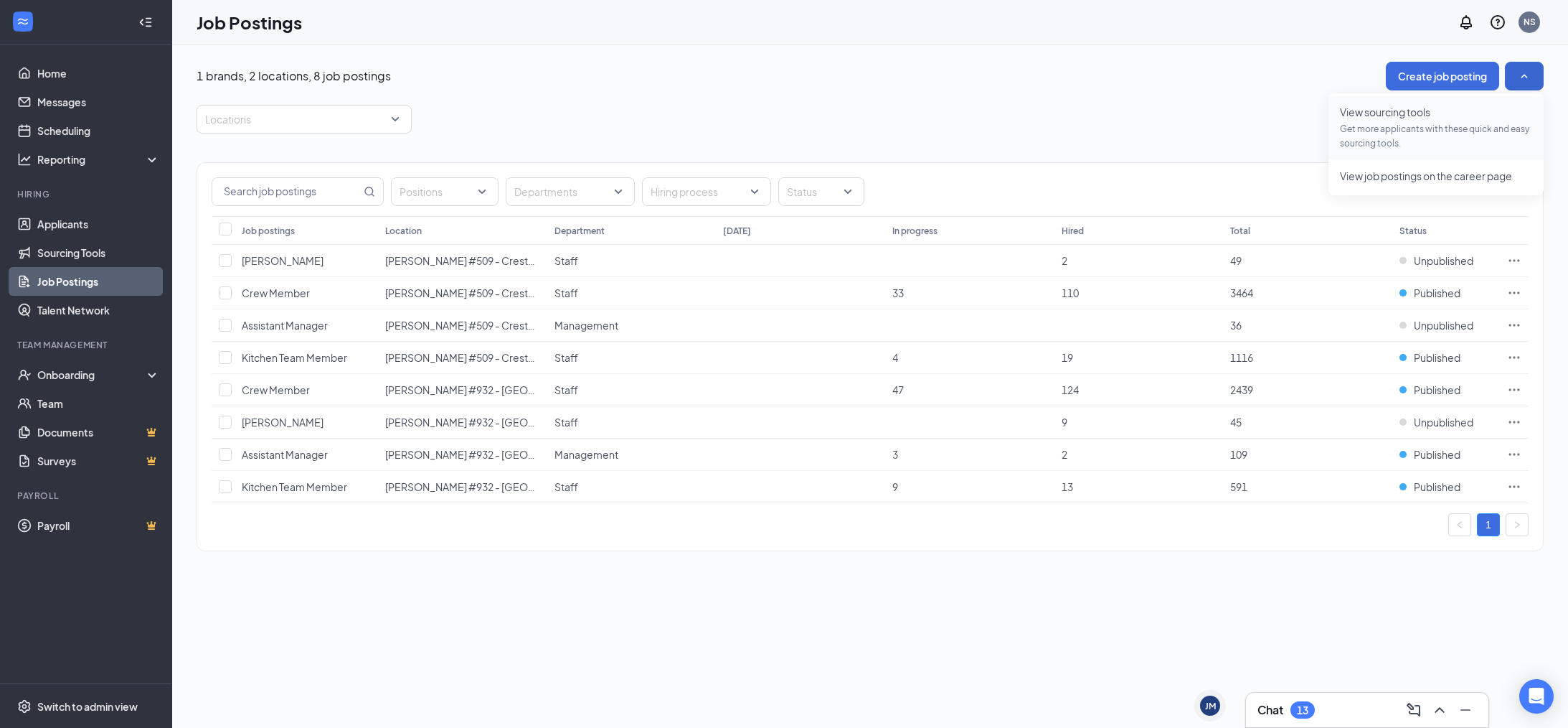
click at [1435, 127] on span "Get more applicants with these quick and easy sourcing tools." at bounding box center [1436, 136] width 192 height 28
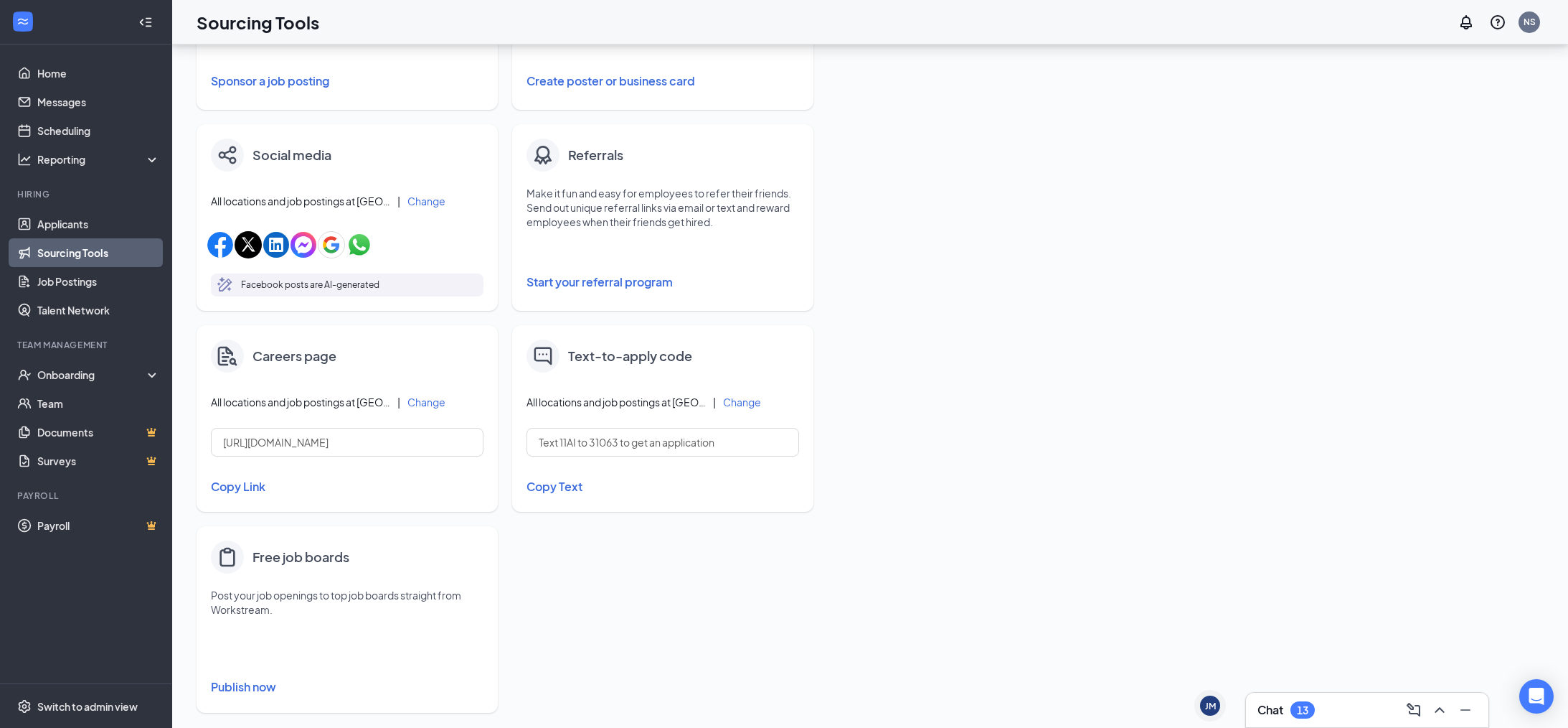
scroll to position [379, 0]
click at [302, 206] on span "All locations and job postings at [GEOGRAPHIC_DATA][PERSON_NAME]" at bounding box center [300, 199] width 180 height 14
click at [414, 201] on button "Change" at bounding box center [427, 200] width 38 height 10
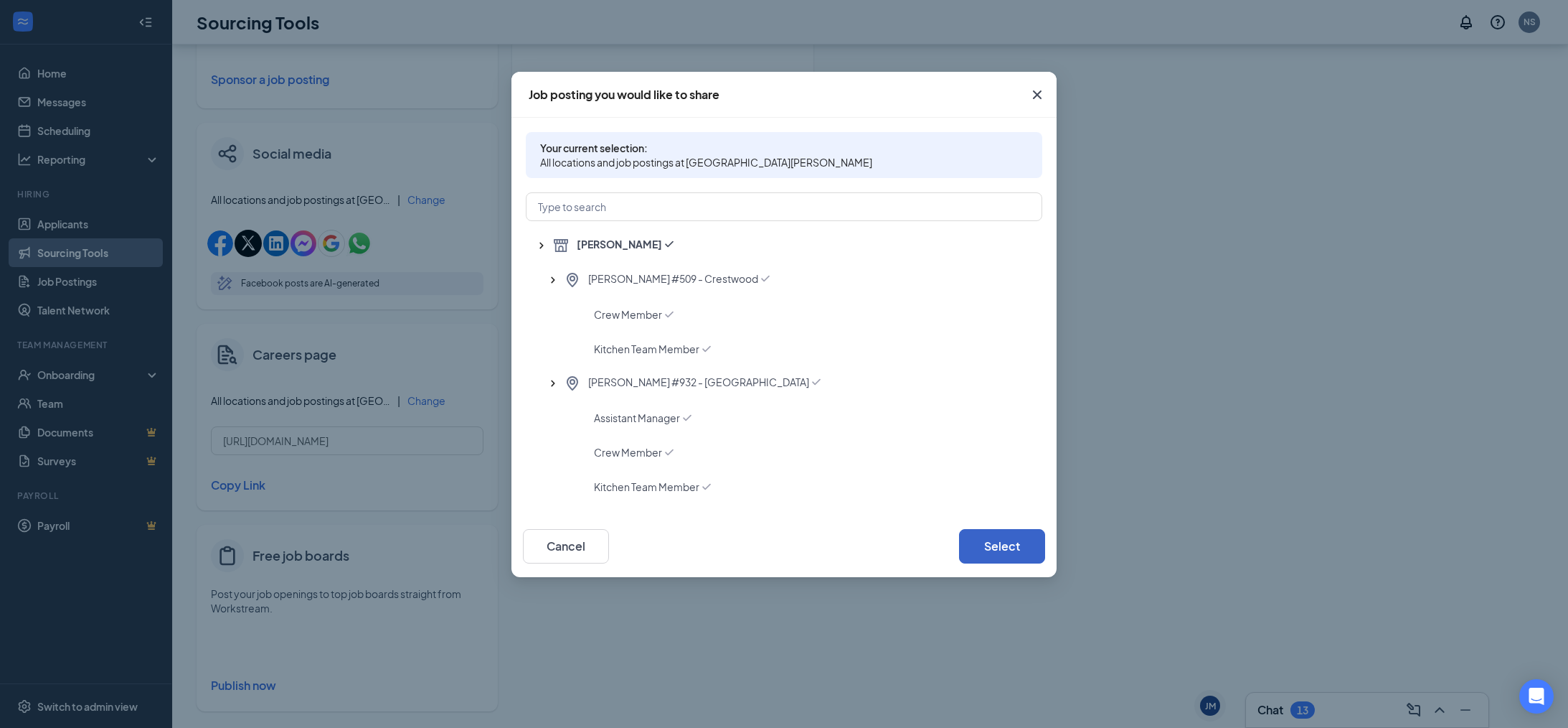
click at [978, 557] on button "Select" at bounding box center [1002, 546] width 86 height 34
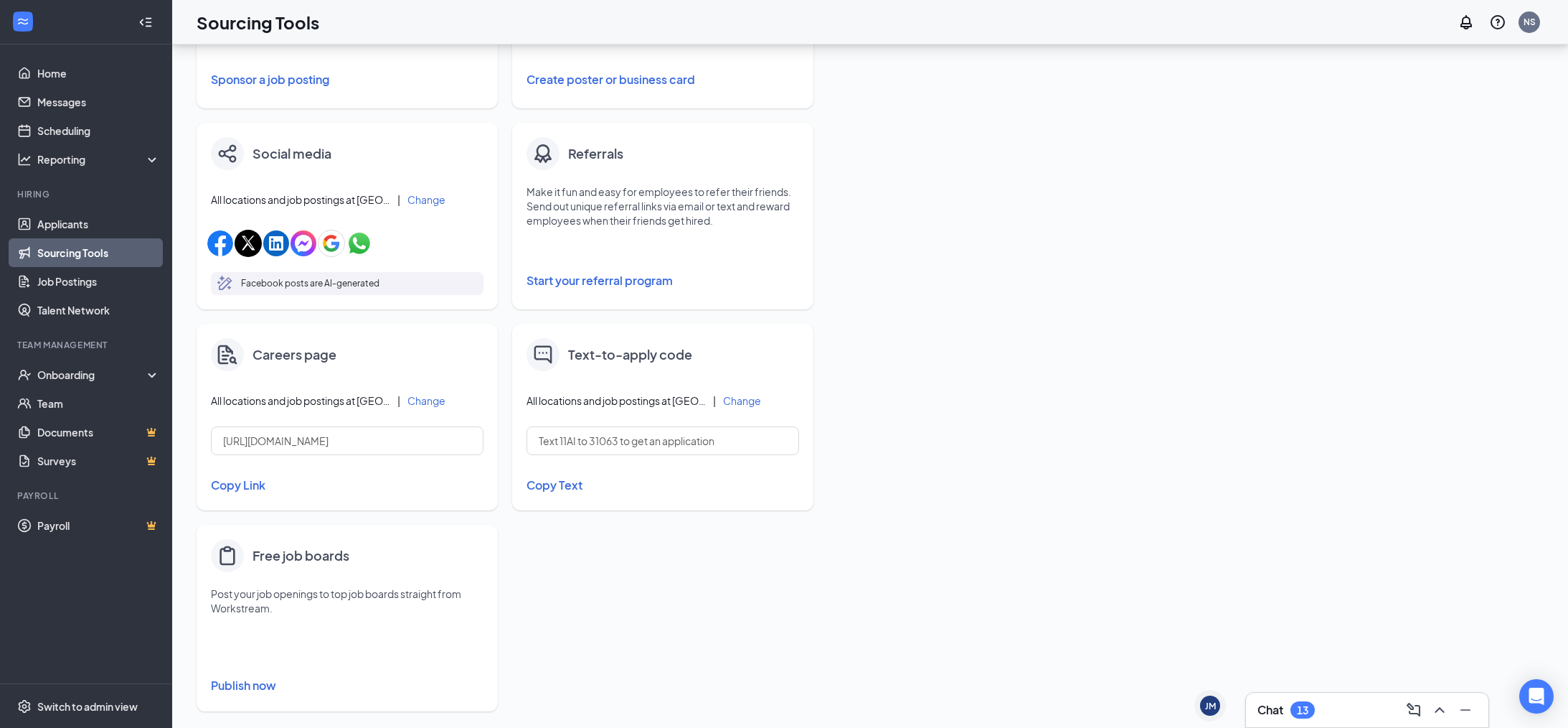
click at [433, 204] on button "Change" at bounding box center [427, 200] width 38 height 10
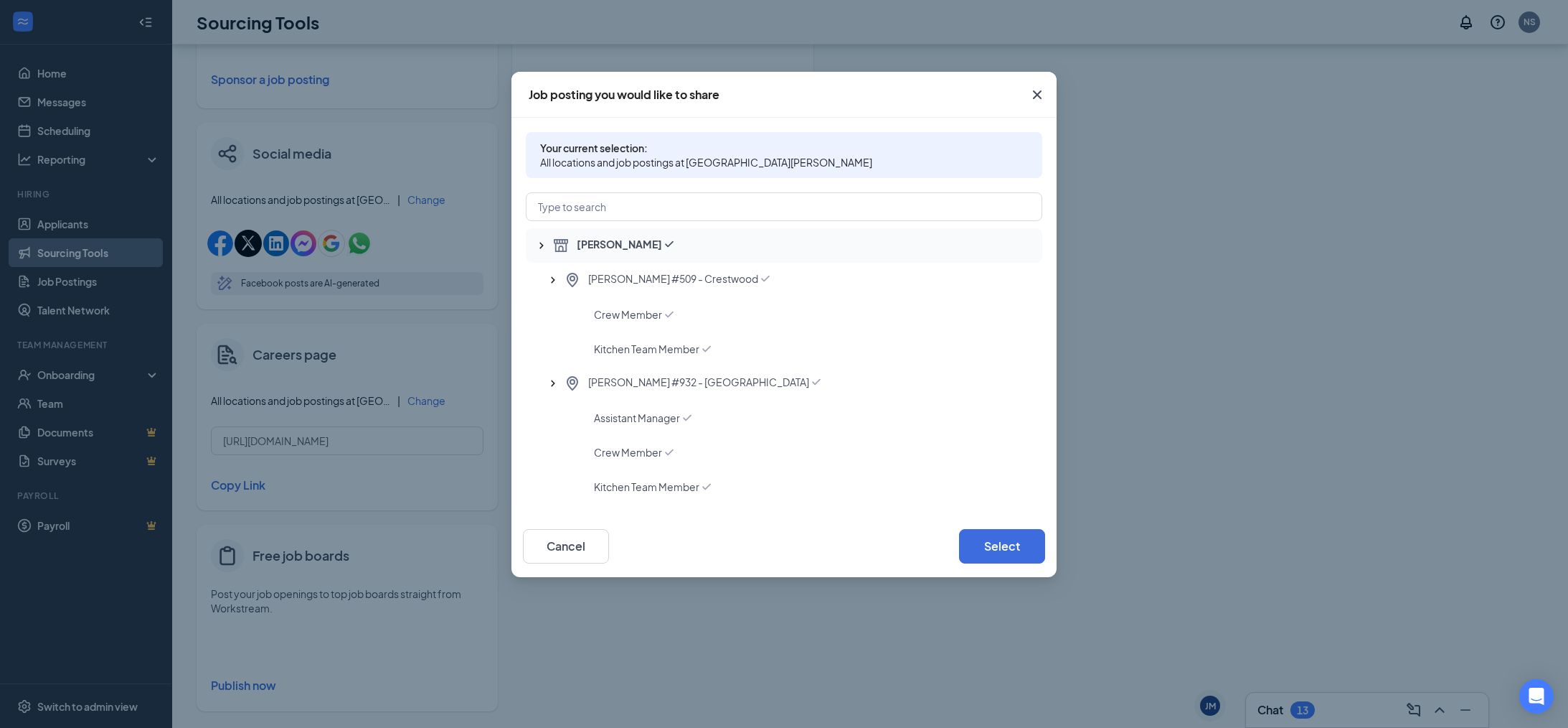
click at [662, 249] on icon "Checkmark" at bounding box center [669, 243] width 14 height 14
click at [627, 277] on span "[PERSON_NAME] #509 - Crestwood" at bounding box center [673, 280] width 170 height 18
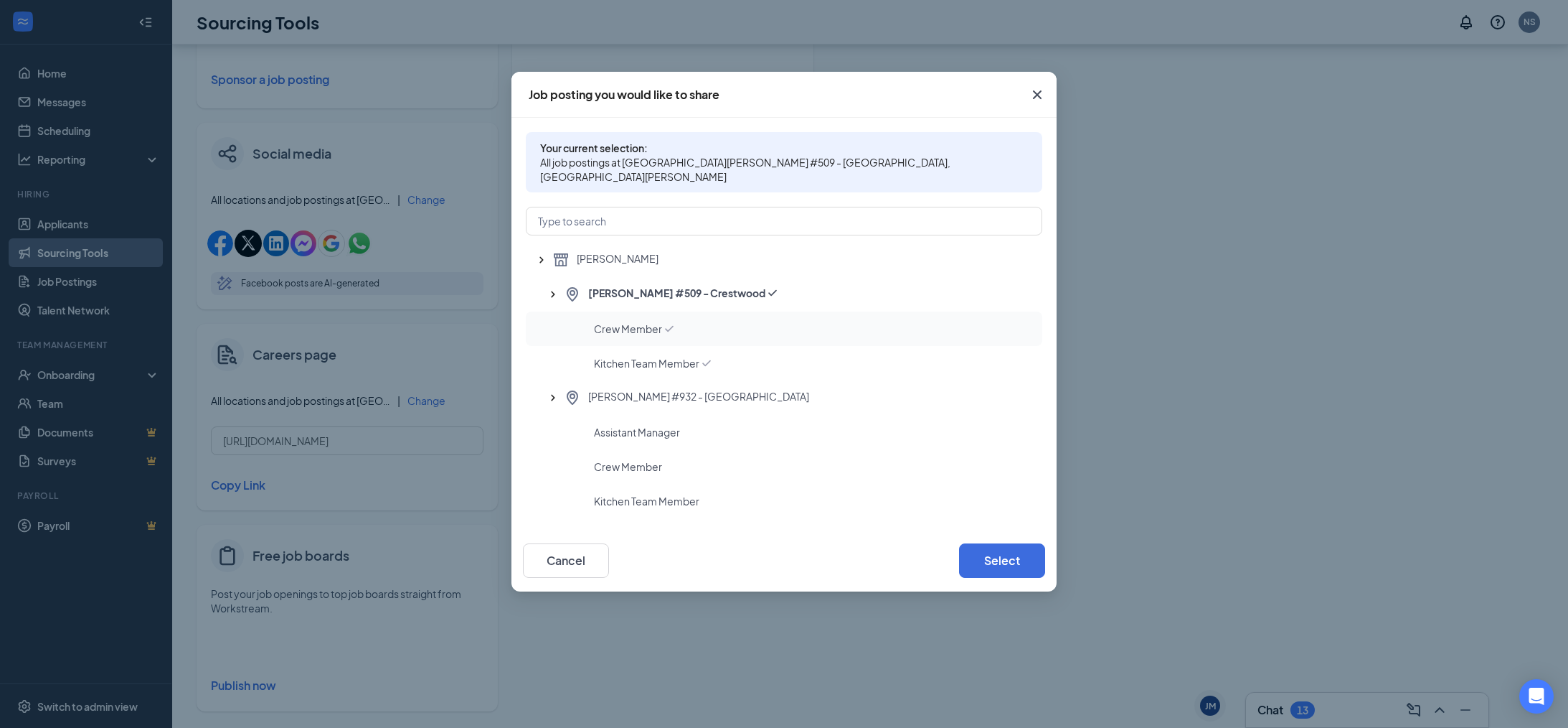
click at [634, 312] on div "Crew Member" at bounding box center [784, 328] width 516 height 34
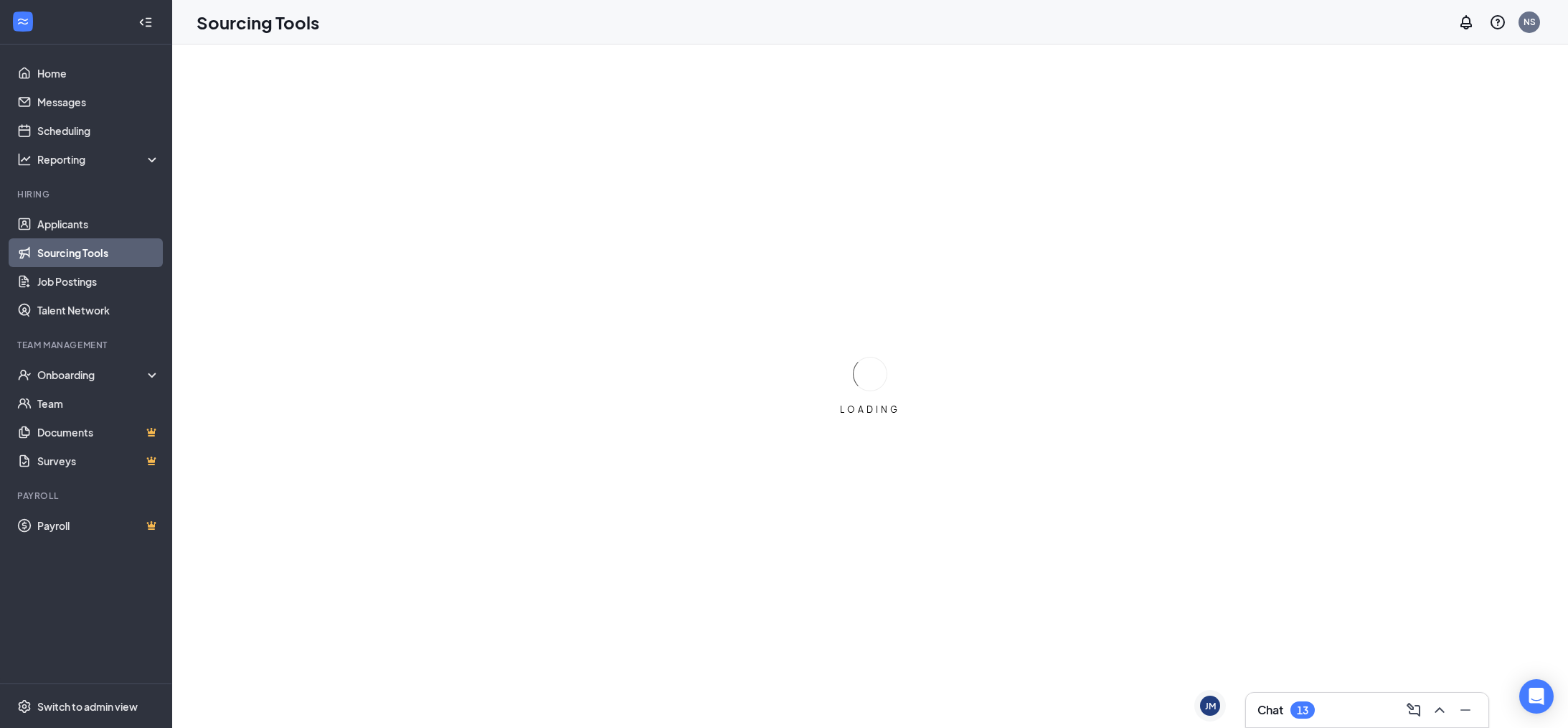
scroll to position [0, 0]
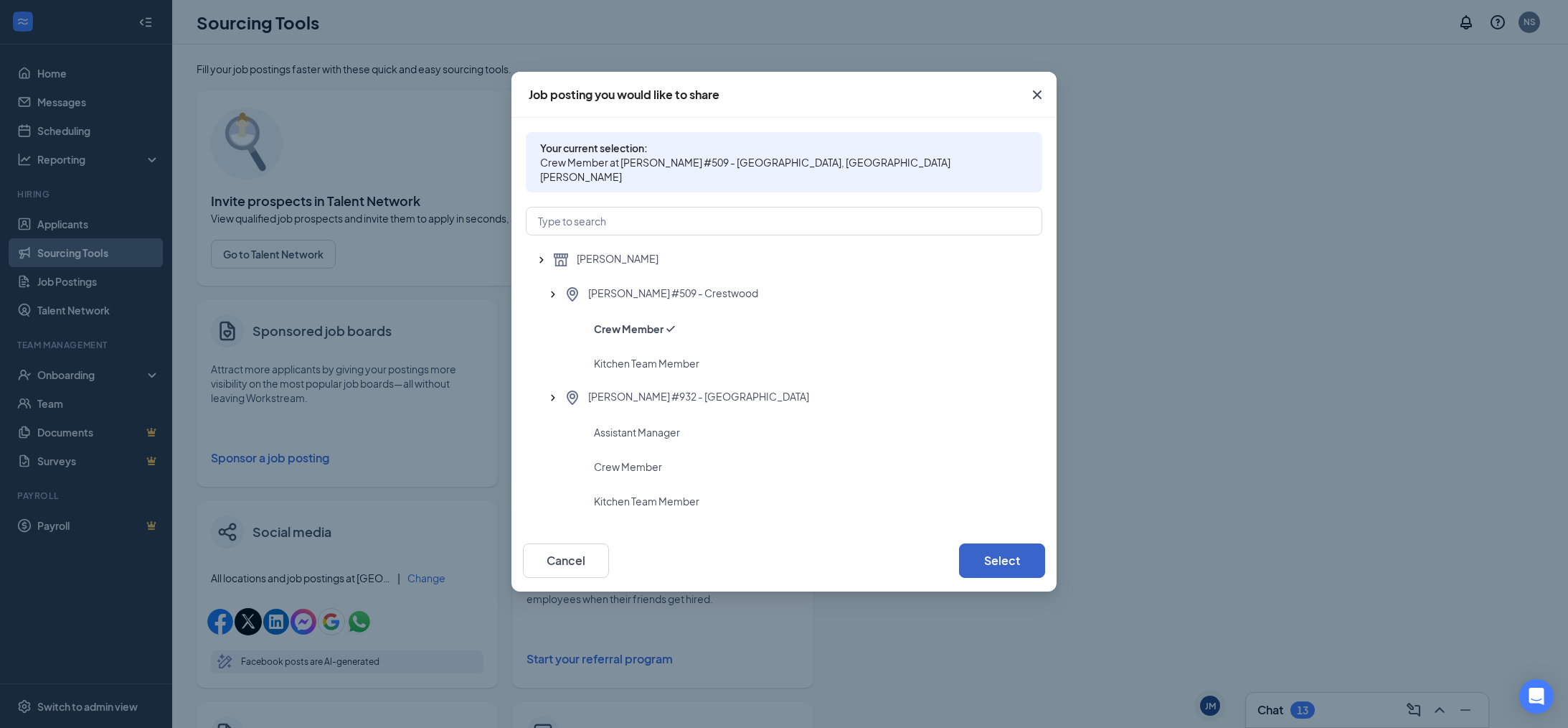
click at [978, 547] on button "Select" at bounding box center [1002, 560] width 86 height 34
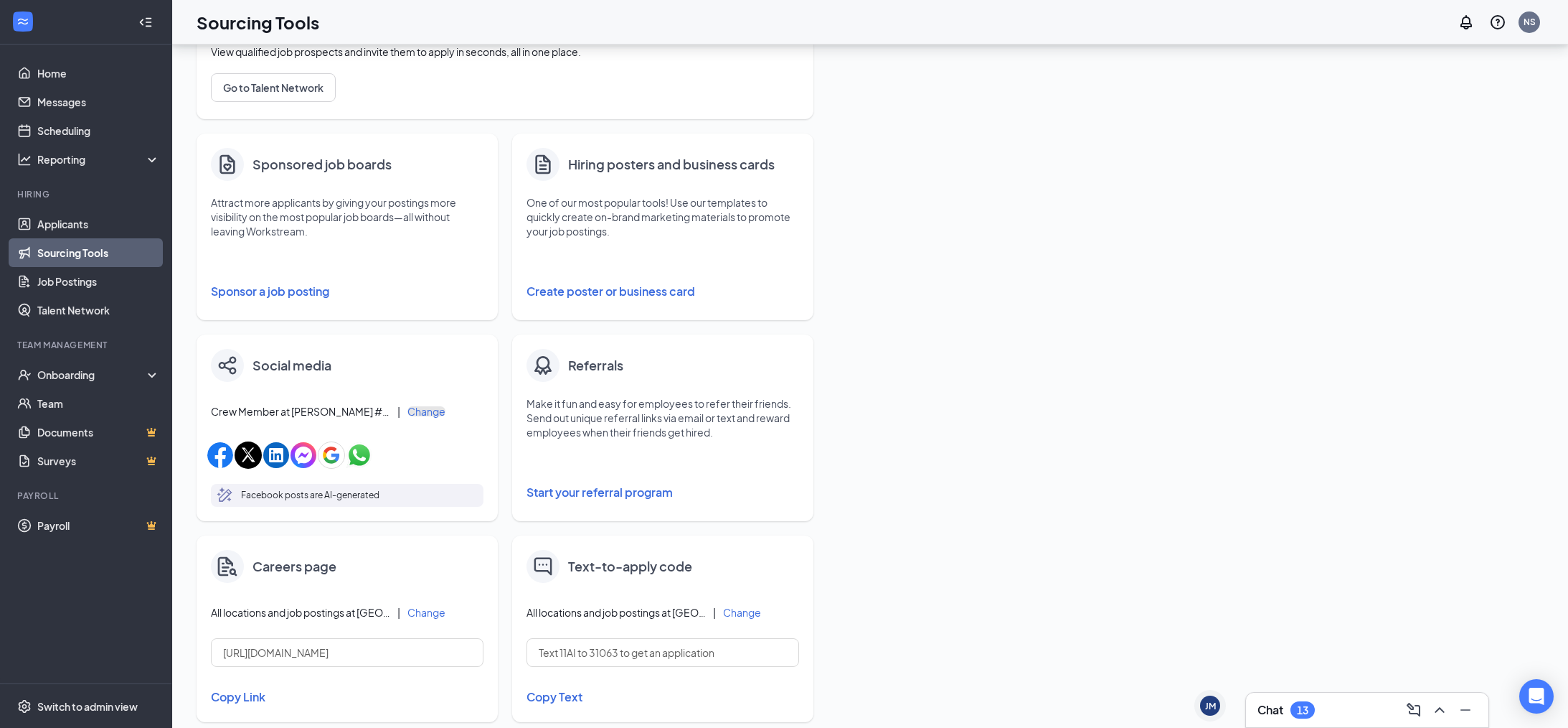
scroll to position [171, 0]
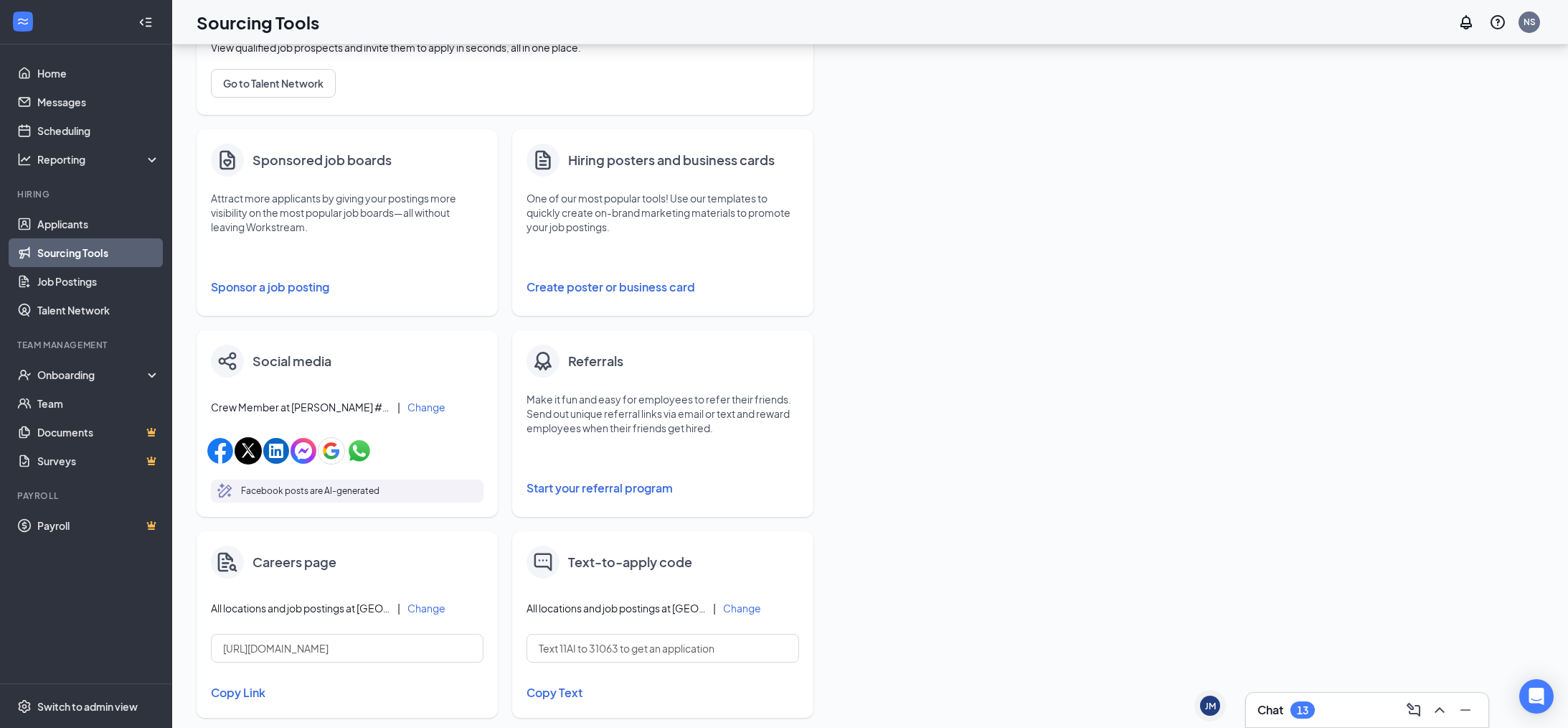
click at [225, 363] on img at bounding box center [227, 361] width 18 height 18
click at [423, 408] on button "Change" at bounding box center [427, 407] width 38 height 10
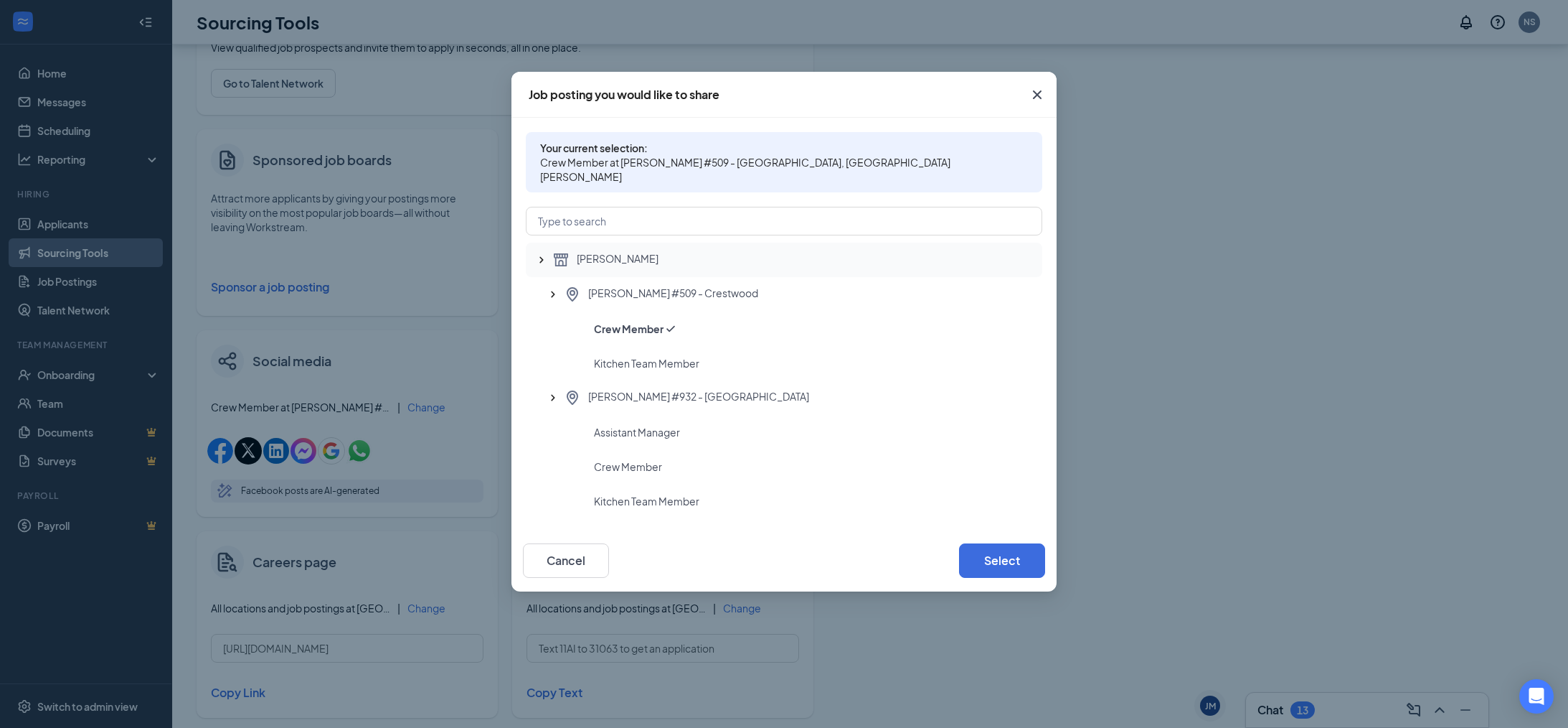
click at [574, 252] on div "[PERSON_NAME]" at bounding box center [791, 260] width 479 height 18
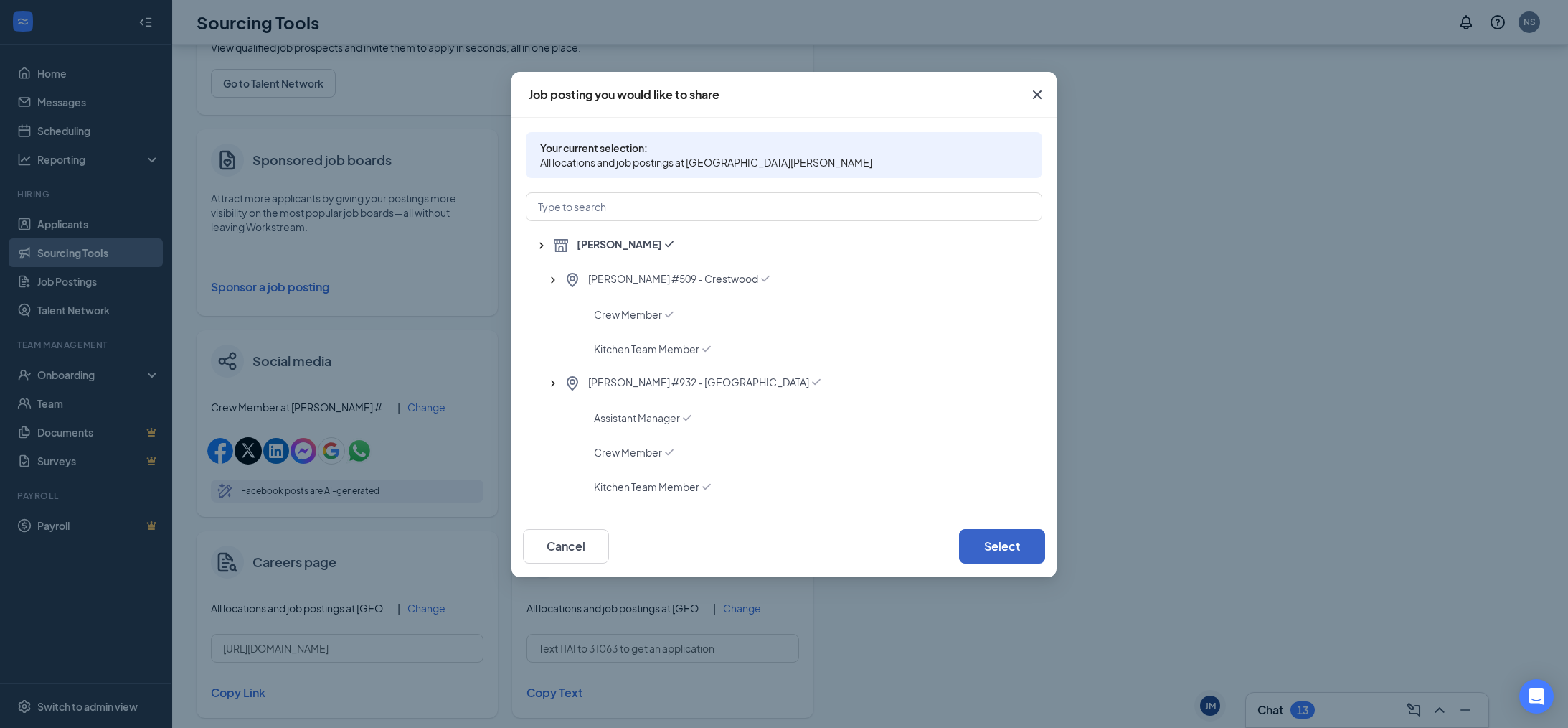
click at [1001, 543] on button "Select" at bounding box center [1002, 546] width 86 height 34
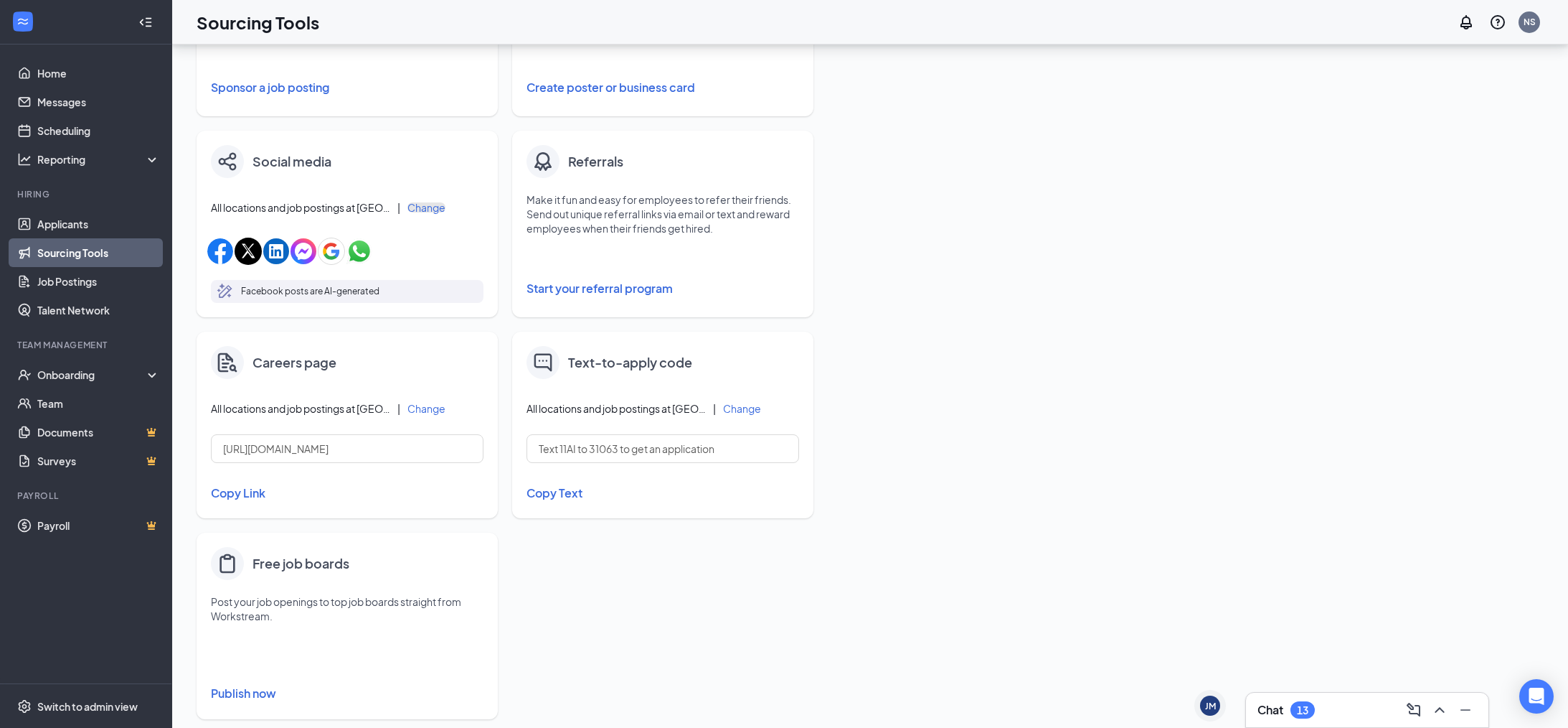
scroll to position [394, 0]
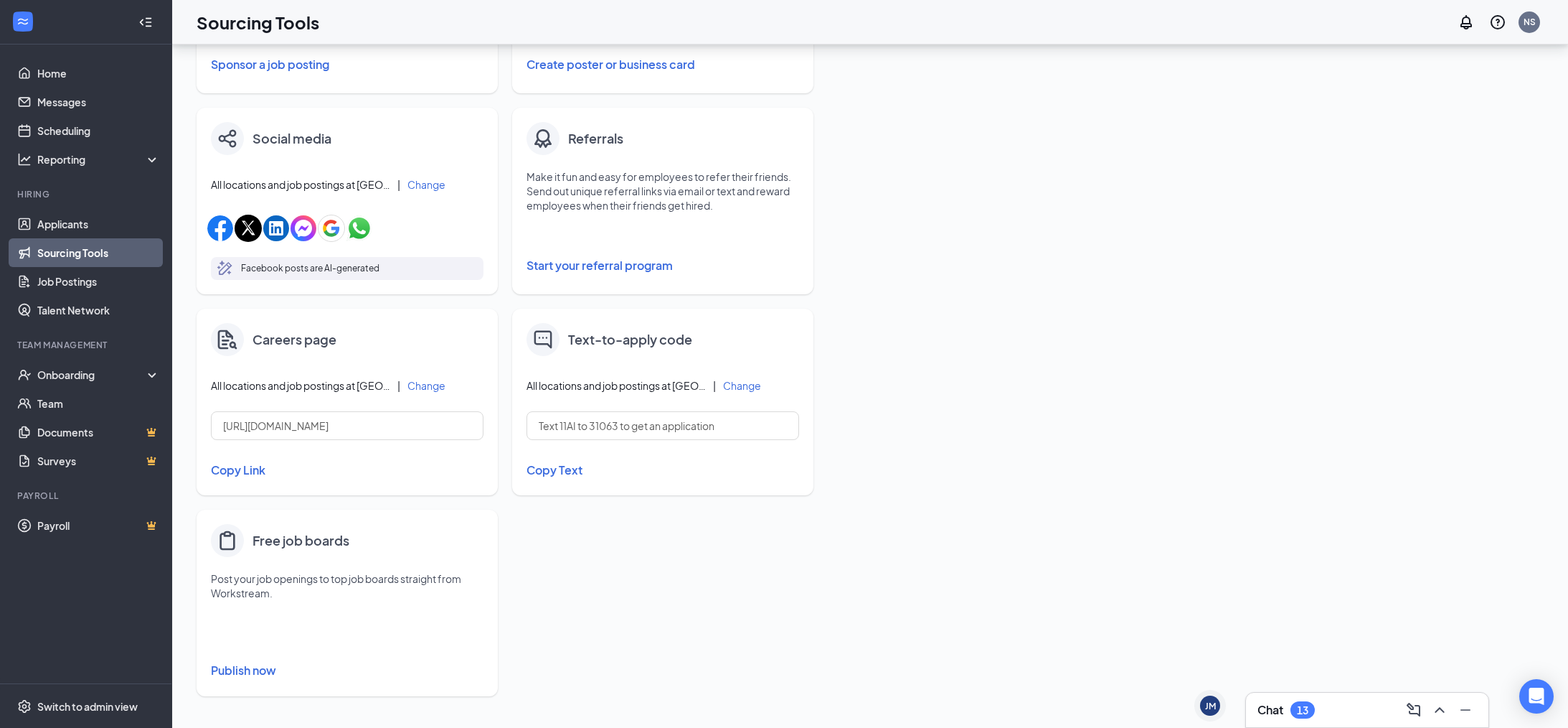
click at [419, 186] on button "Change" at bounding box center [427, 185] width 38 height 10
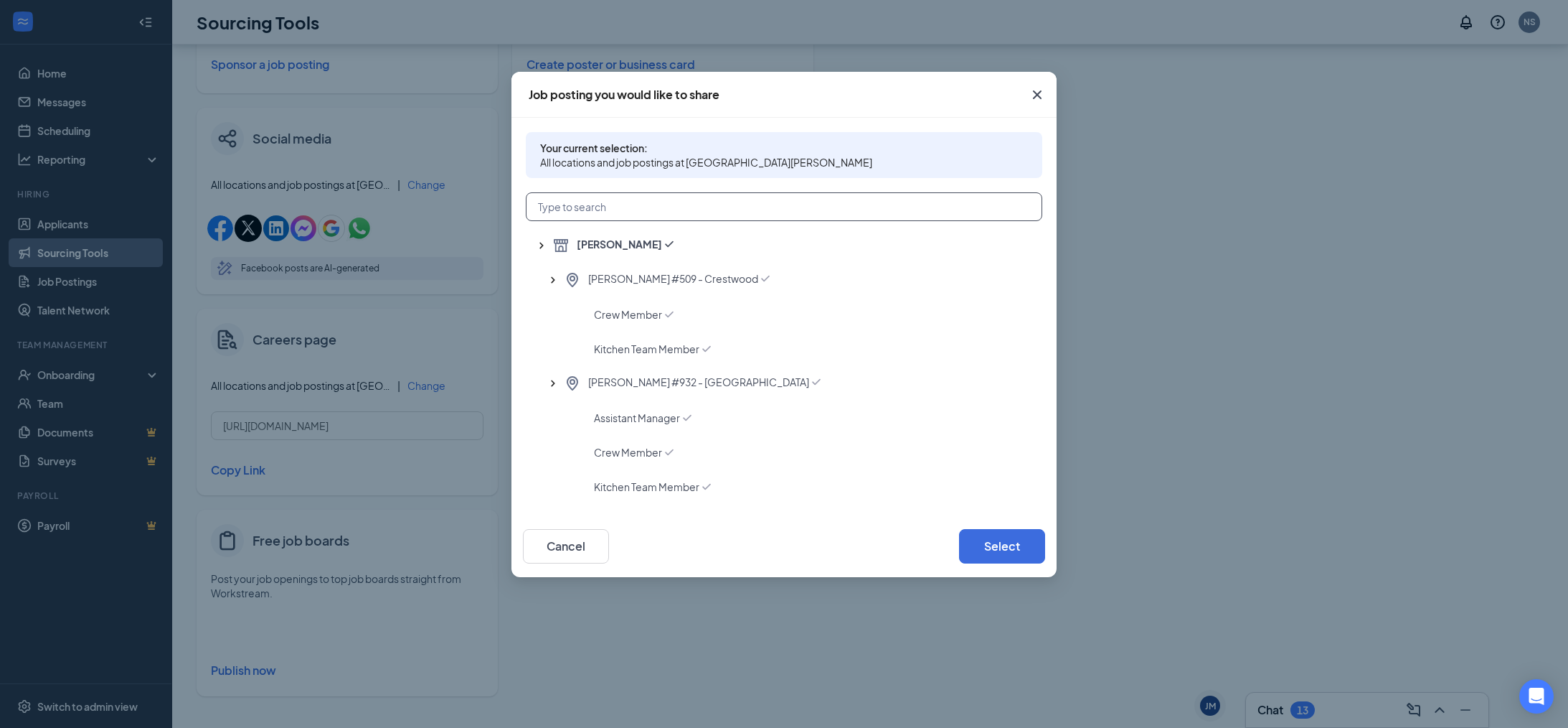
click at [683, 215] on input "text" at bounding box center [784, 206] width 516 height 28
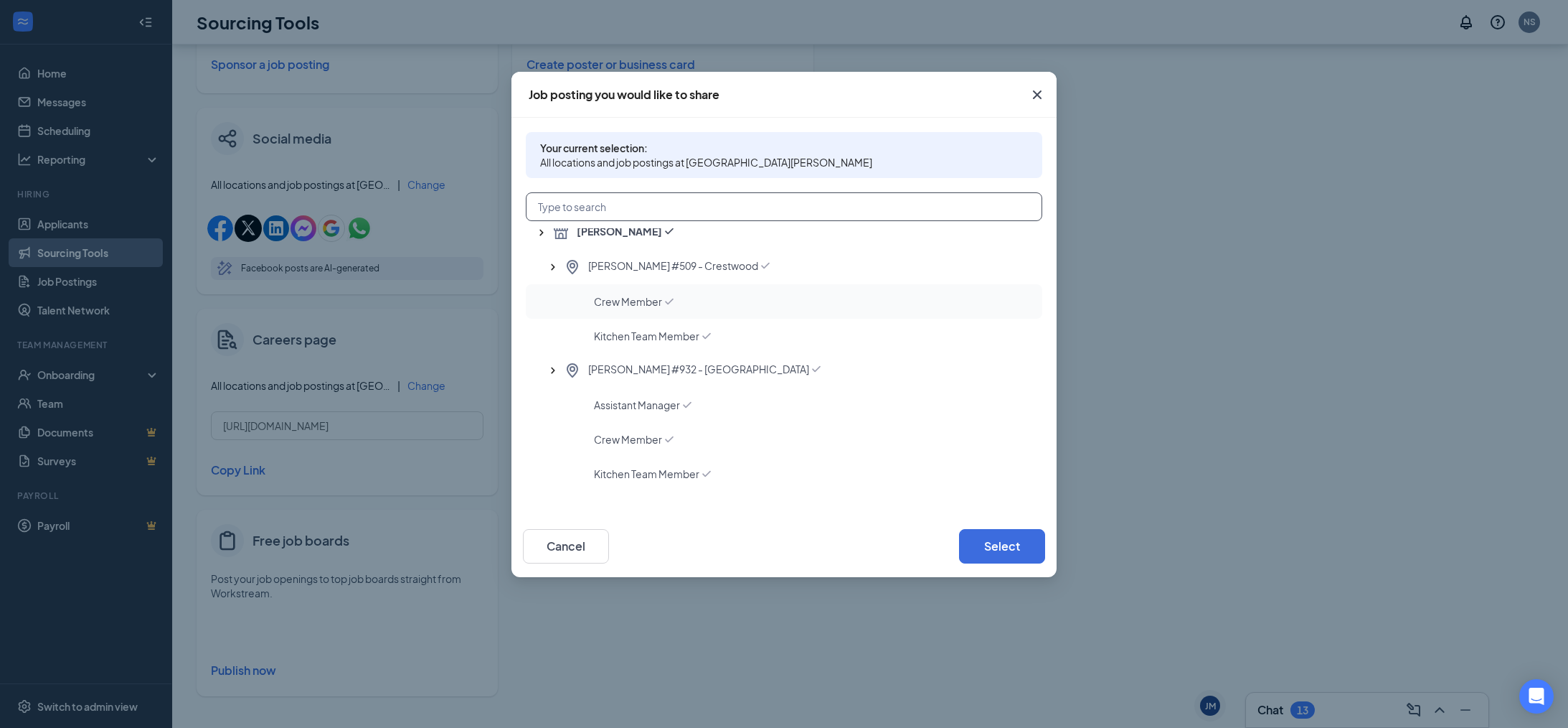
scroll to position [0, 0]
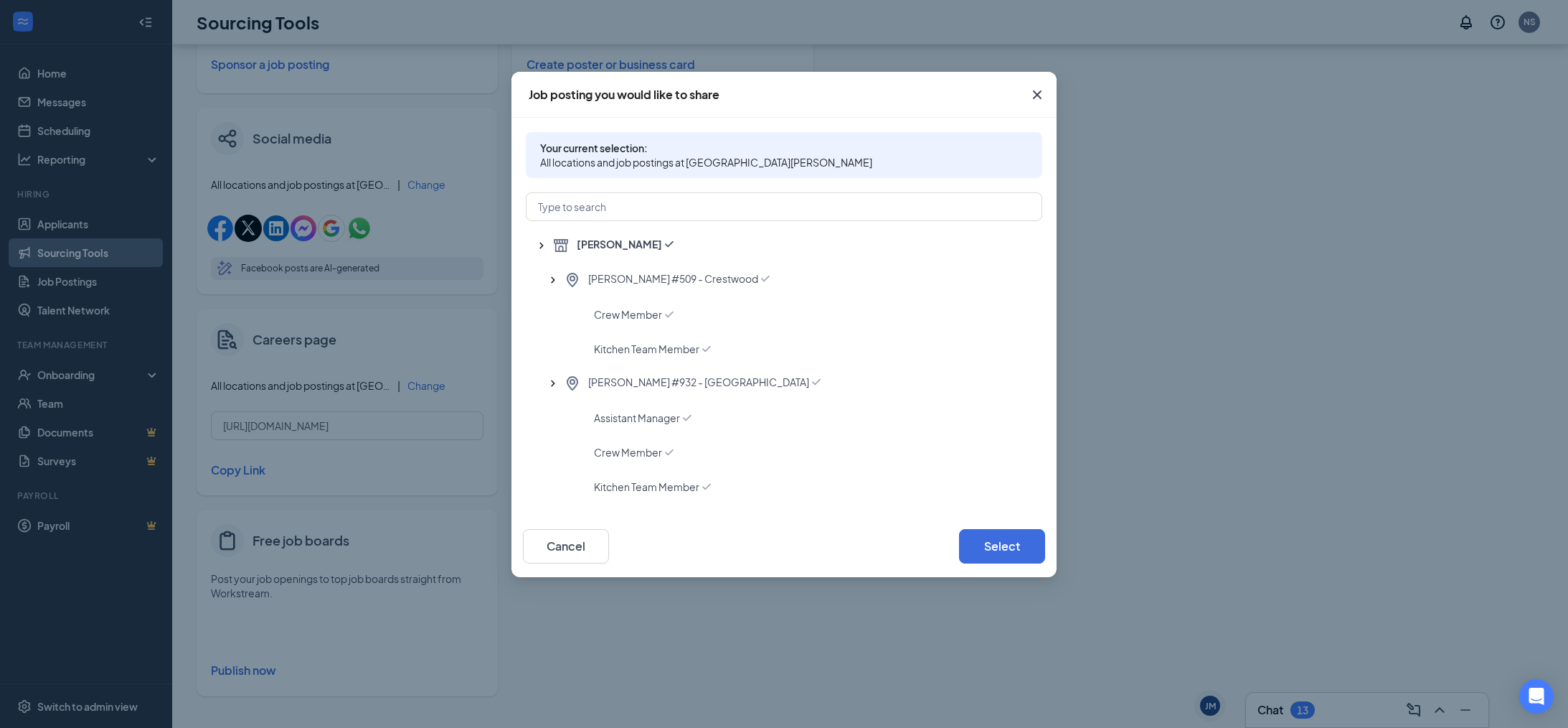
click at [1038, 91] on icon "Cross" at bounding box center [1037, 94] width 18 height 18
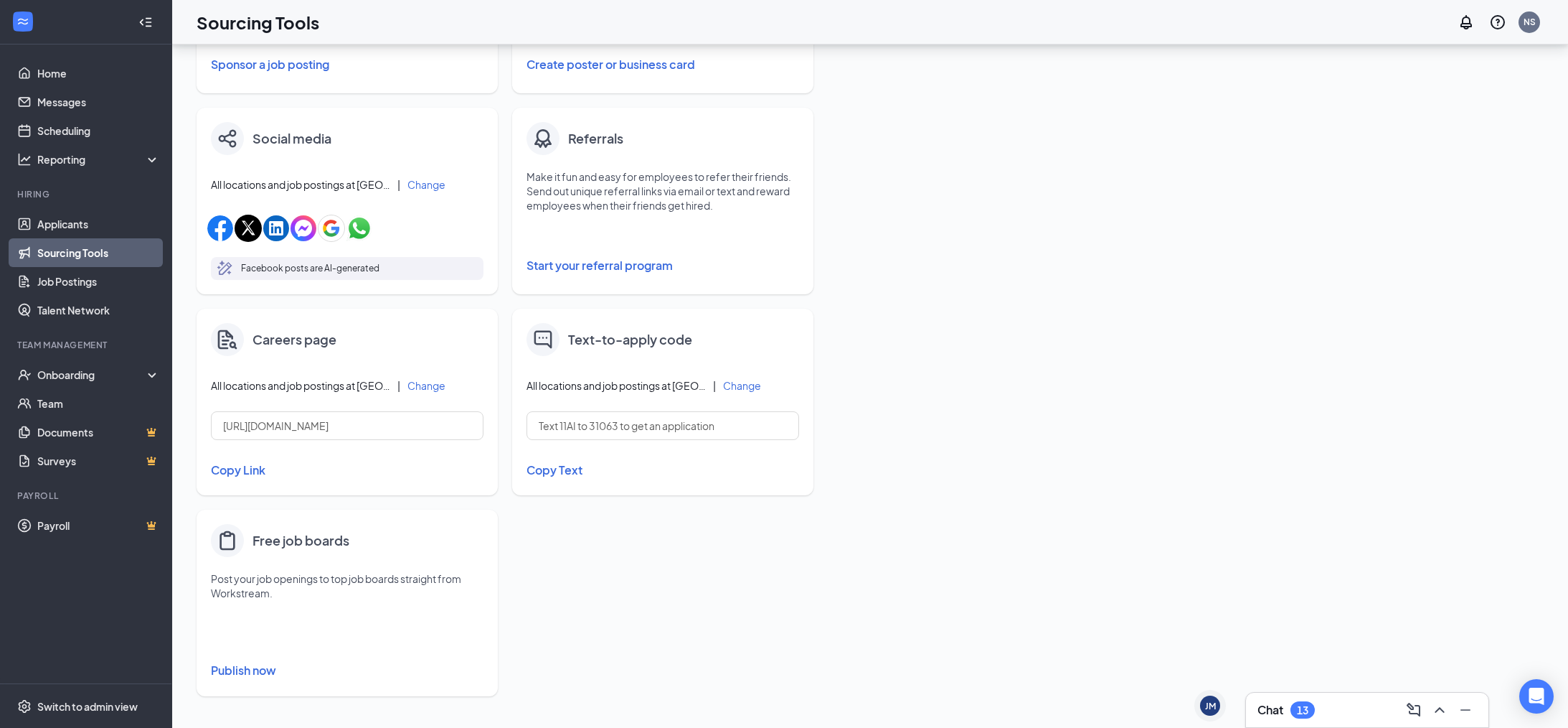
click at [230, 541] on img at bounding box center [226, 540] width 23 height 23
click at [267, 542] on h4 "Free job boards" at bounding box center [301, 541] width 97 height 20
click at [236, 673] on button "Publish now" at bounding box center [347, 669] width 272 height 23
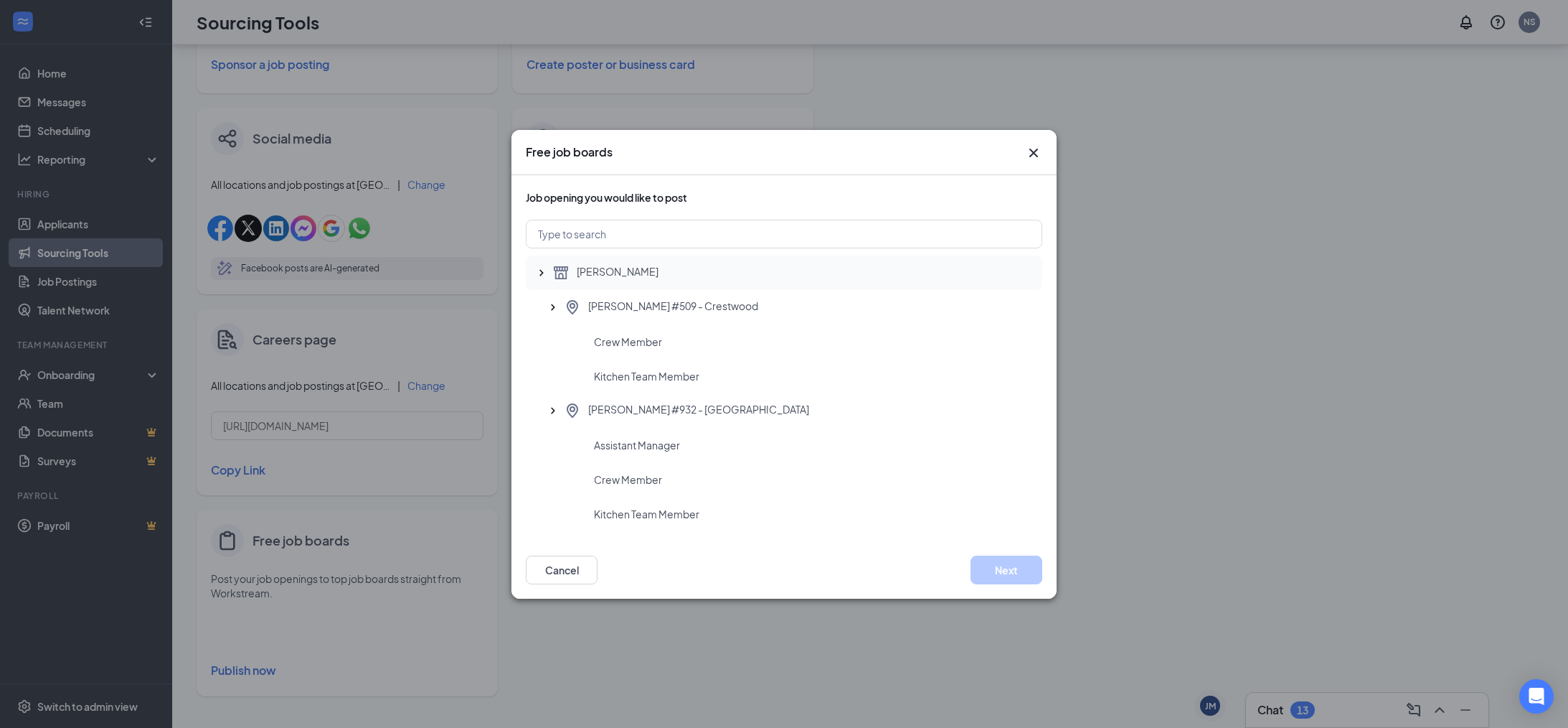
click at [687, 277] on div "[PERSON_NAME]" at bounding box center [791, 272] width 479 height 18
click at [591, 267] on span "[PERSON_NAME]" at bounding box center [617, 272] width 82 height 18
click at [625, 306] on span "[PERSON_NAME] #509 - Crestwood" at bounding box center [673, 307] width 170 height 18
click at [629, 348] on span "Crew Member" at bounding box center [628, 341] width 69 height 14
click at [627, 389] on div "Kitchen Team Member" at bounding box center [784, 375] width 516 height 34
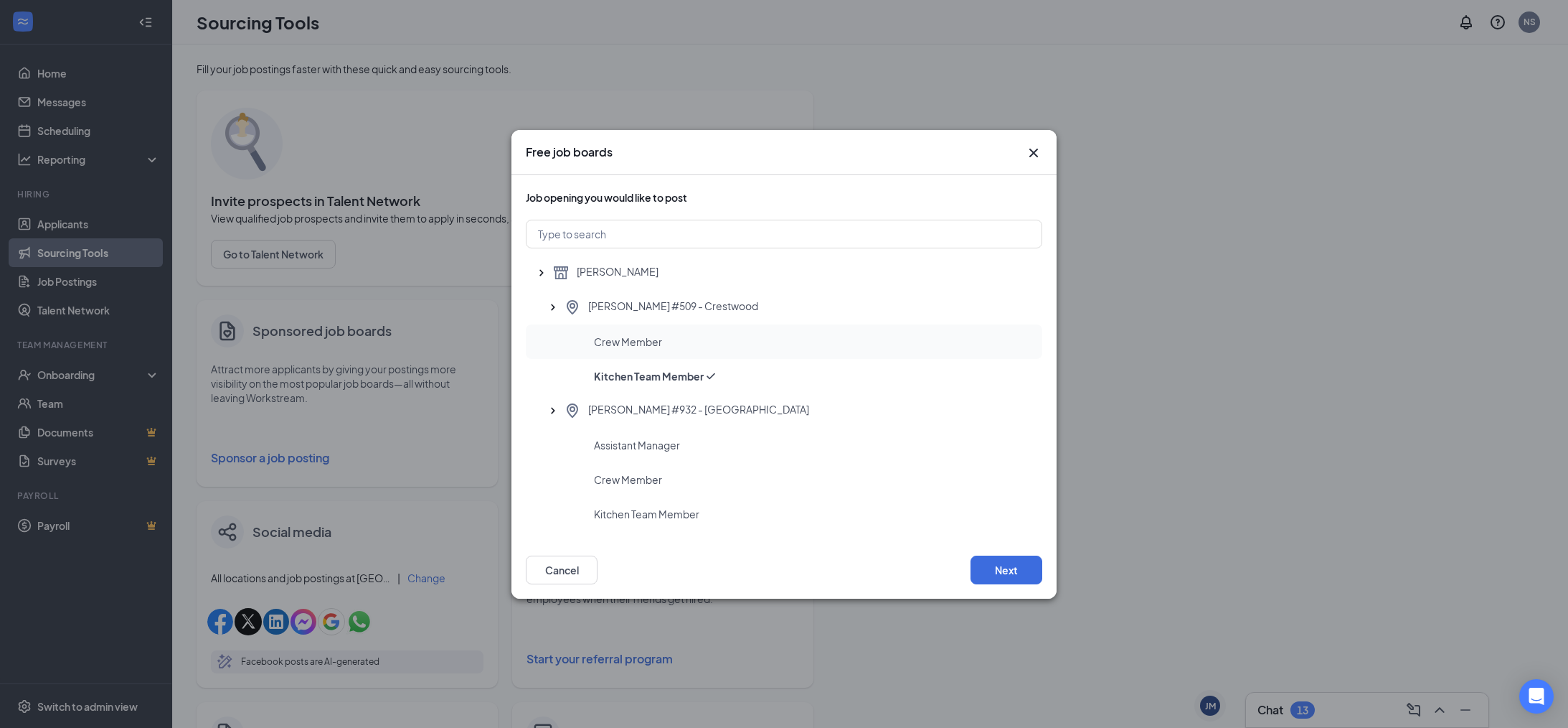
click at [651, 335] on span "Crew Member" at bounding box center [628, 341] width 69 height 14
click at [1007, 573] on button "Next" at bounding box center [1007, 570] width 72 height 28
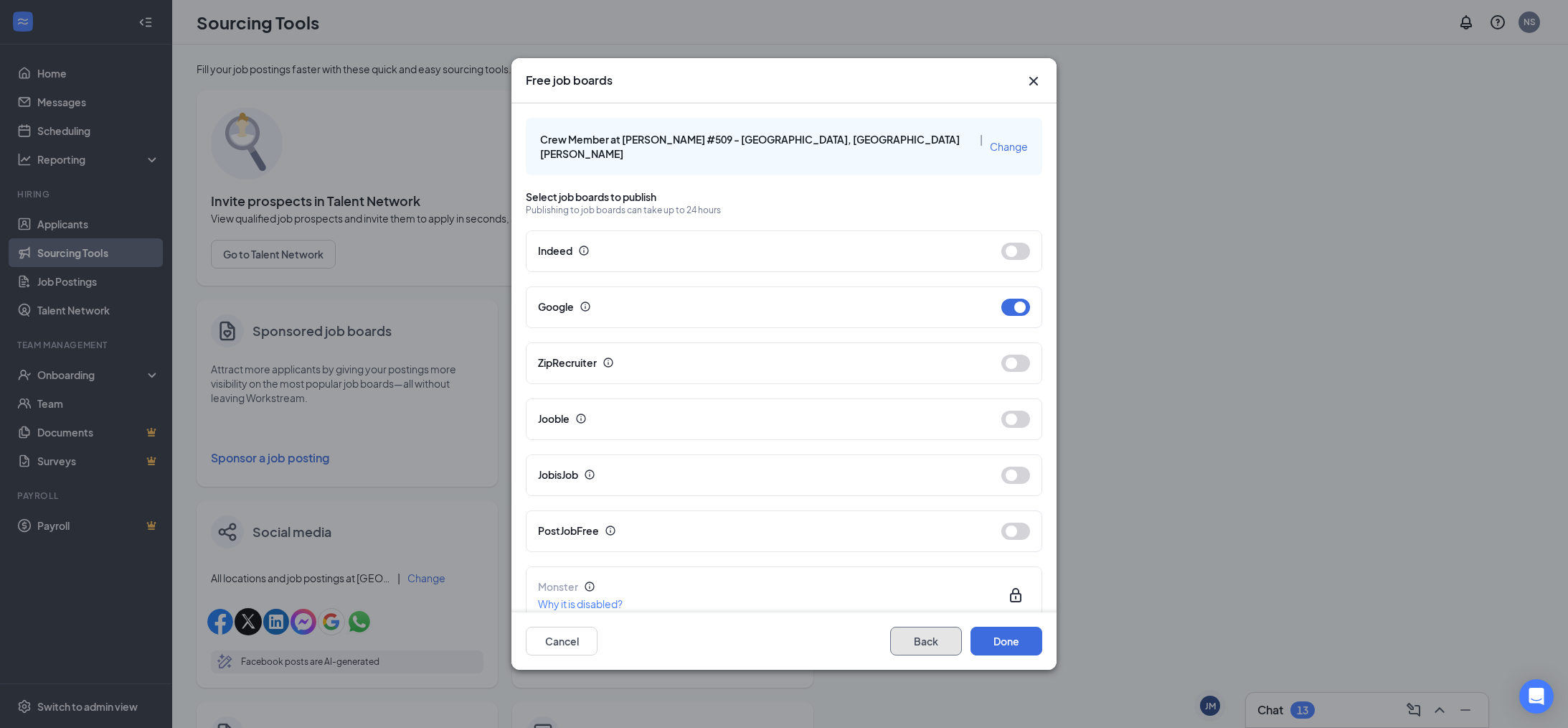
click at [935, 652] on button "Back" at bounding box center [926, 641] width 72 height 28
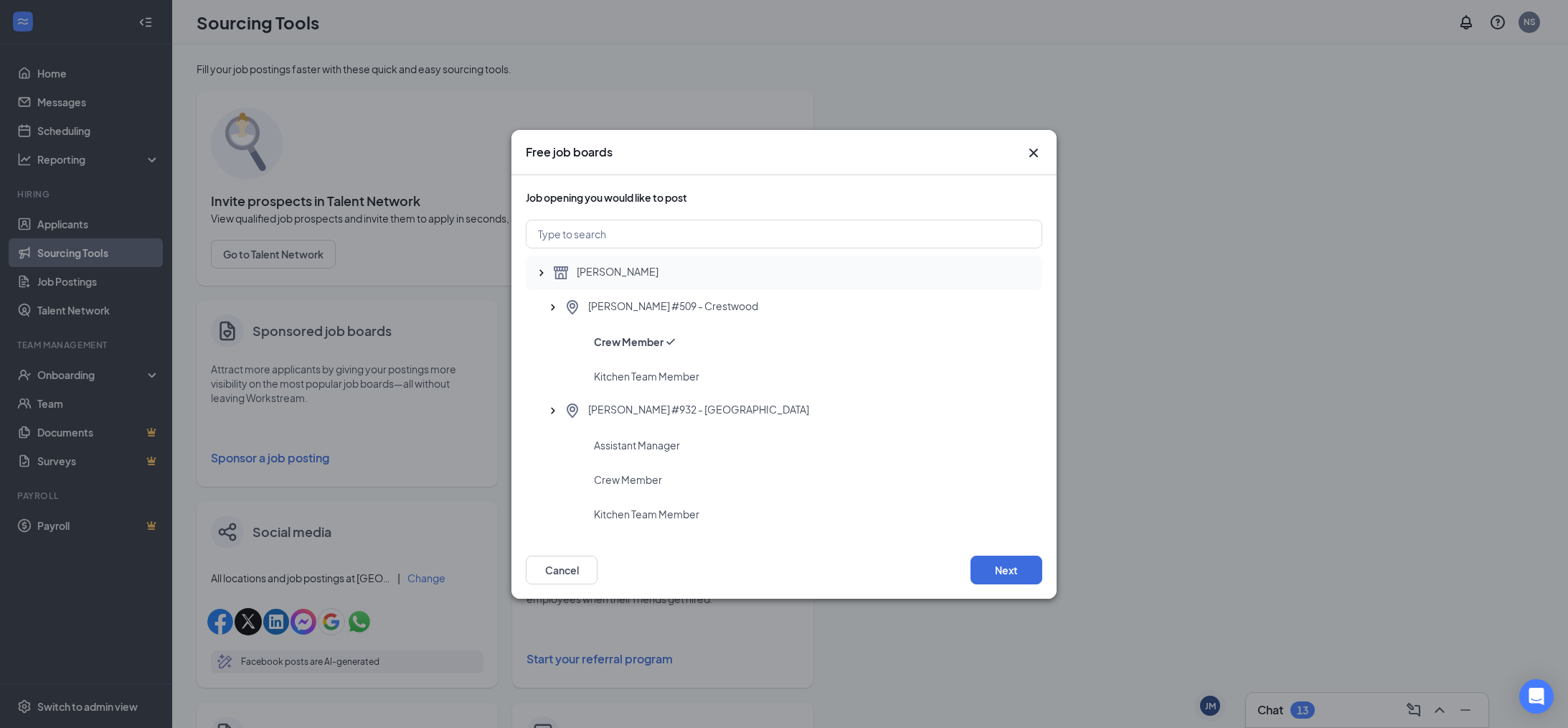
click at [571, 267] on div "[PERSON_NAME]" at bounding box center [791, 272] width 479 height 18
click at [1043, 156] on div "Free job boards" at bounding box center [784, 152] width 546 height 45
click at [1030, 153] on icon "Cross" at bounding box center [1033, 153] width 18 height 18
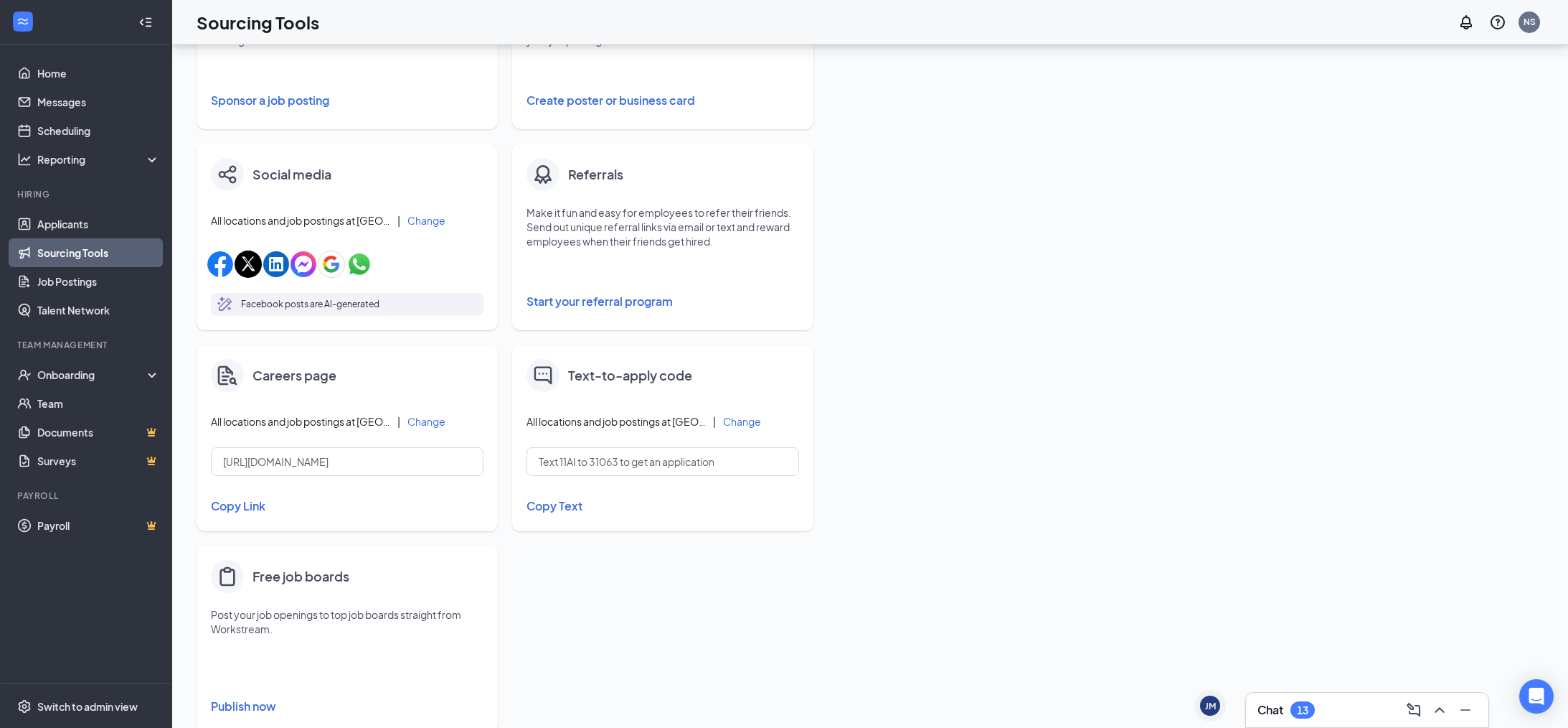
scroll to position [394, 0]
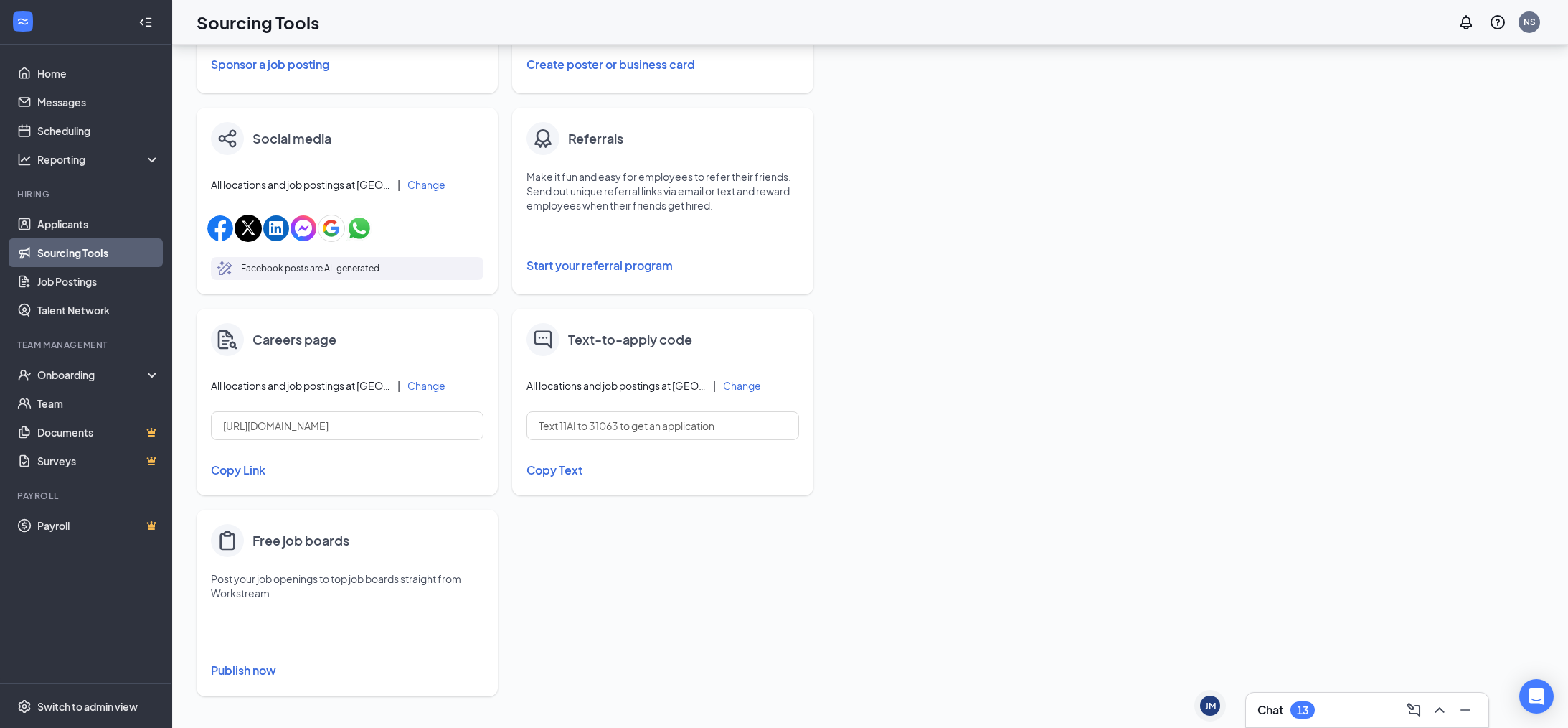
click at [246, 674] on button "Publish now" at bounding box center [347, 669] width 272 height 23
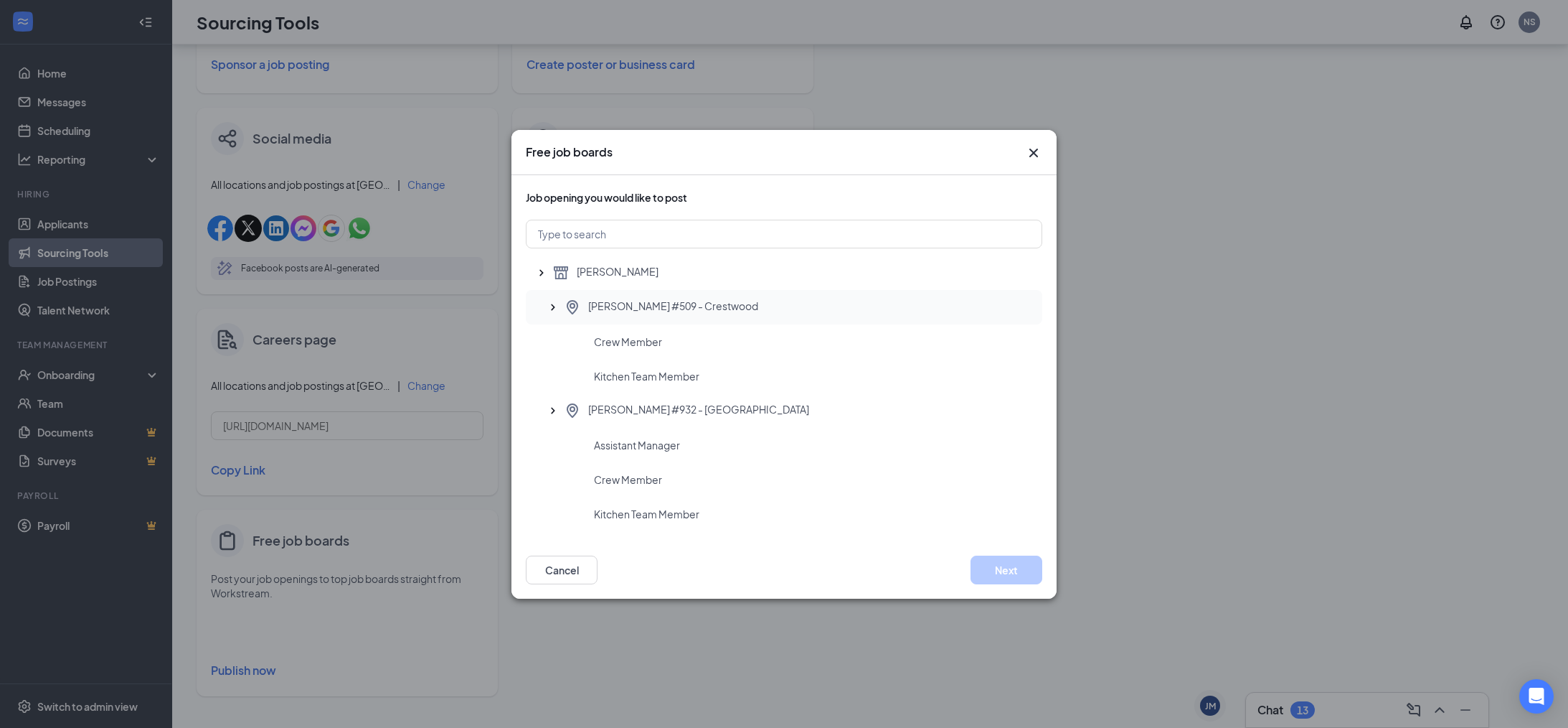
click at [652, 313] on span "[PERSON_NAME] #509 - Crestwood" at bounding box center [673, 307] width 170 height 18
click at [645, 344] on span "Crew Member" at bounding box center [628, 341] width 69 height 14
click at [1010, 570] on button "Next" at bounding box center [1007, 570] width 72 height 28
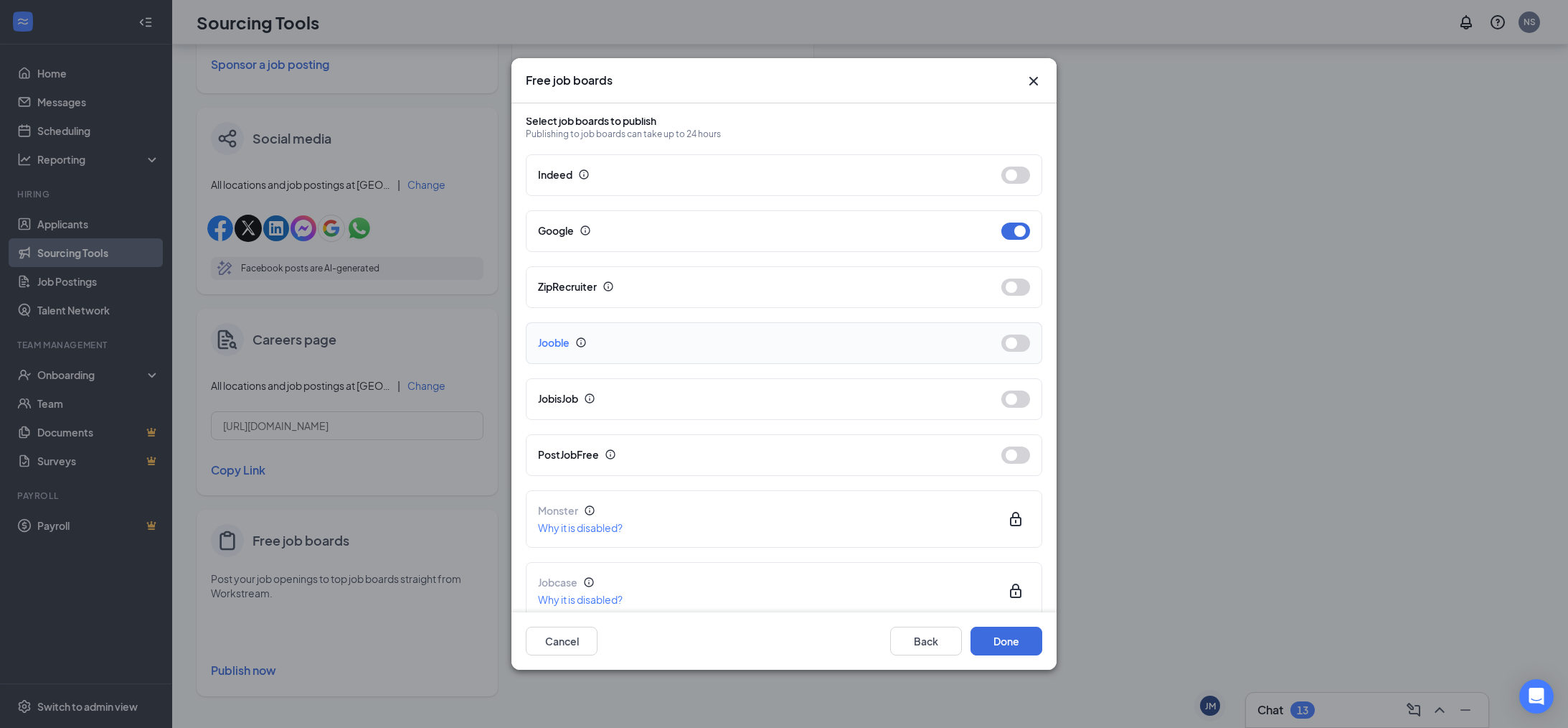
scroll to position [0, 0]
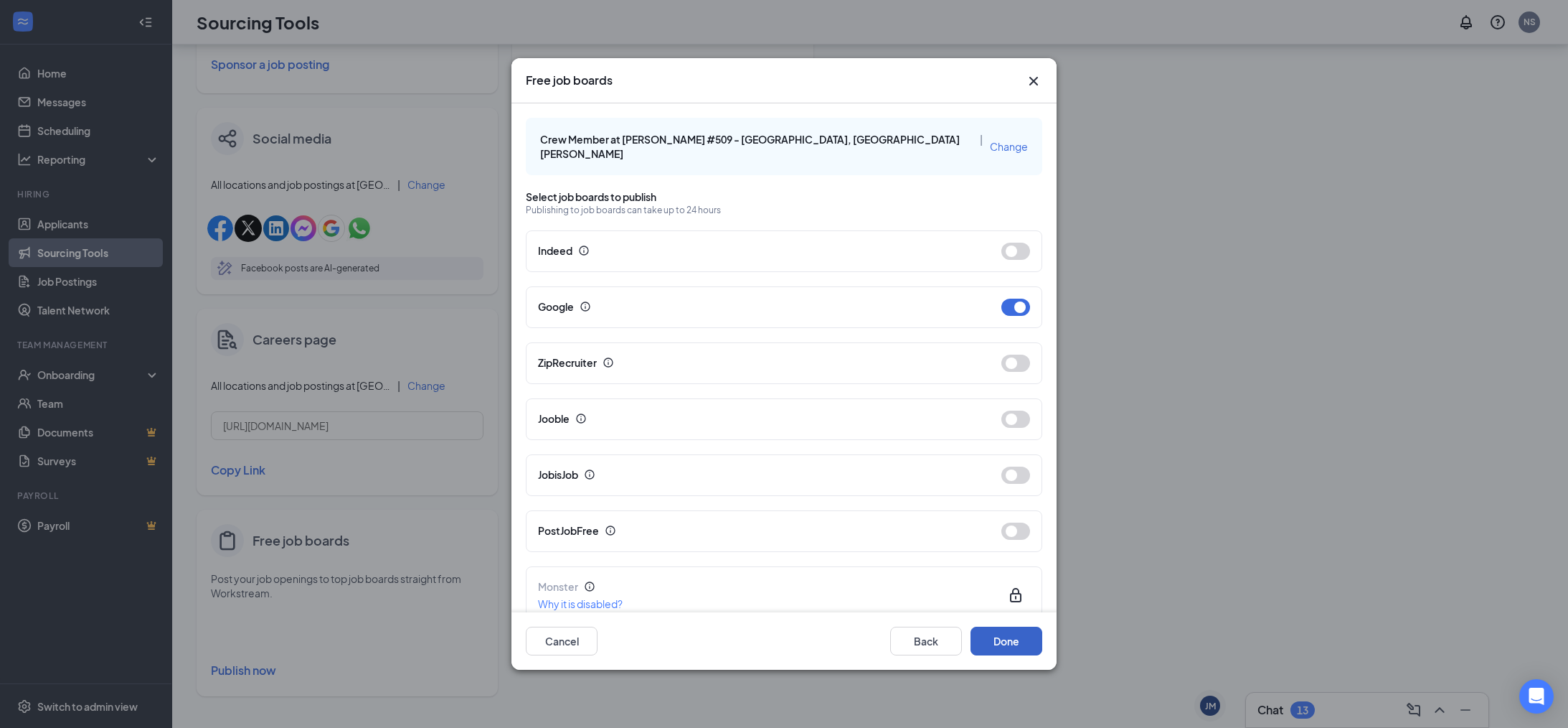
click at [1001, 643] on button "Done" at bounding box center [1007, 641] width 72 height 28
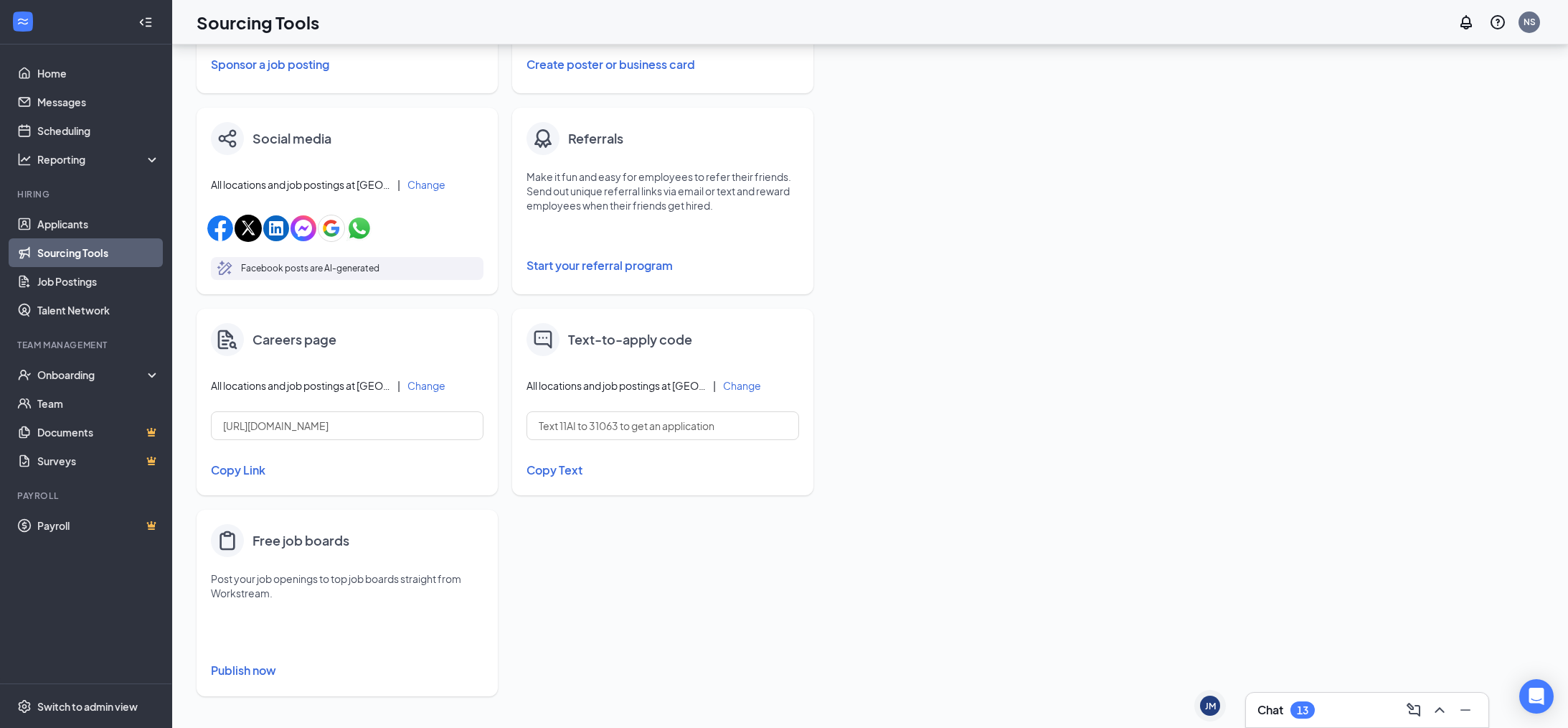
click at [237, 671] on button "Publish now" at bounding box center [347, 669] width 272 height 23
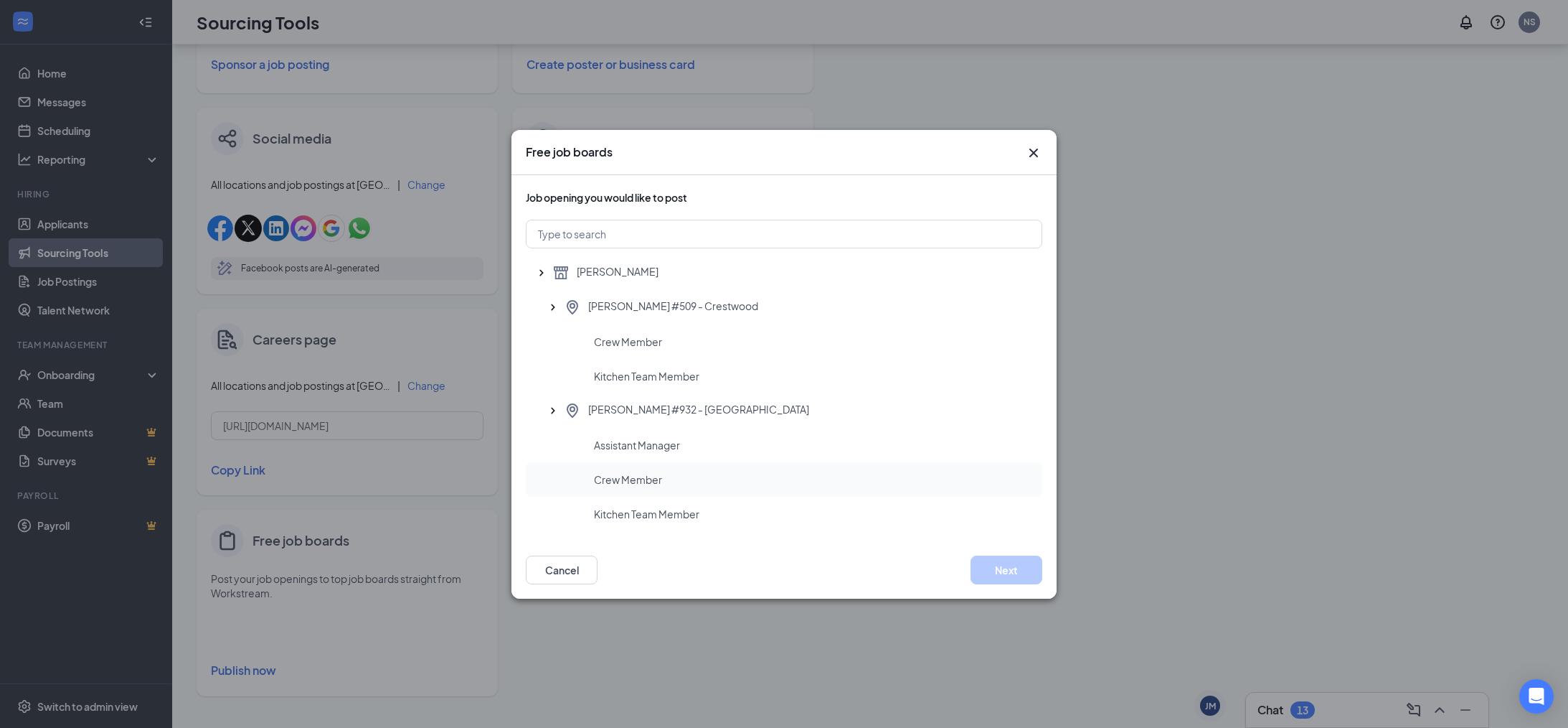
click at [675, 467] on div "Crew Member" at bounding box center [784, 479] width 516 height 34
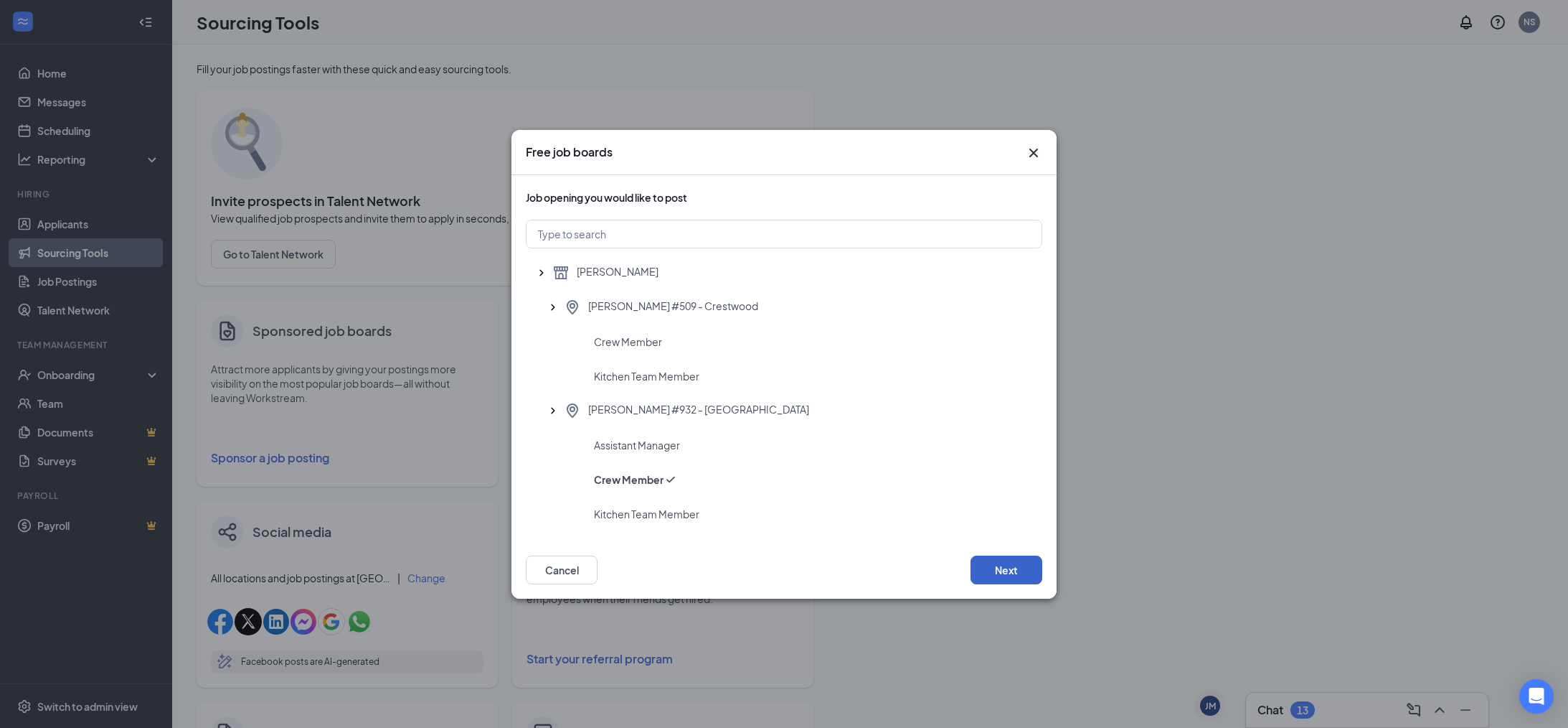
click at [1022, 568] on button "Next" at bounding box center [1007, 570] width 72 height 28
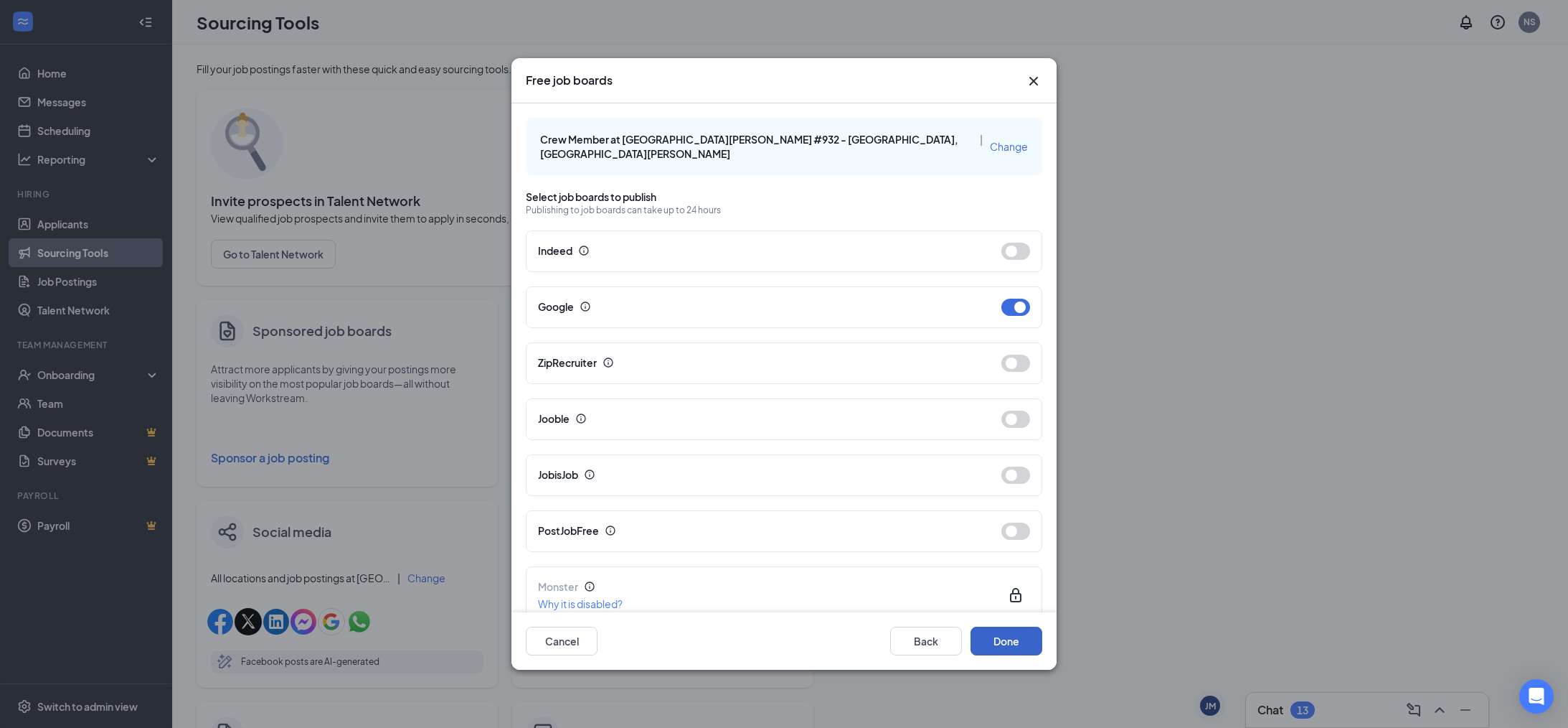
click at [996, 653] on button "Done" at bounding box center [1007, 641] width 72 height 28
